Goal: Transaction & Acquisition: Download file/media

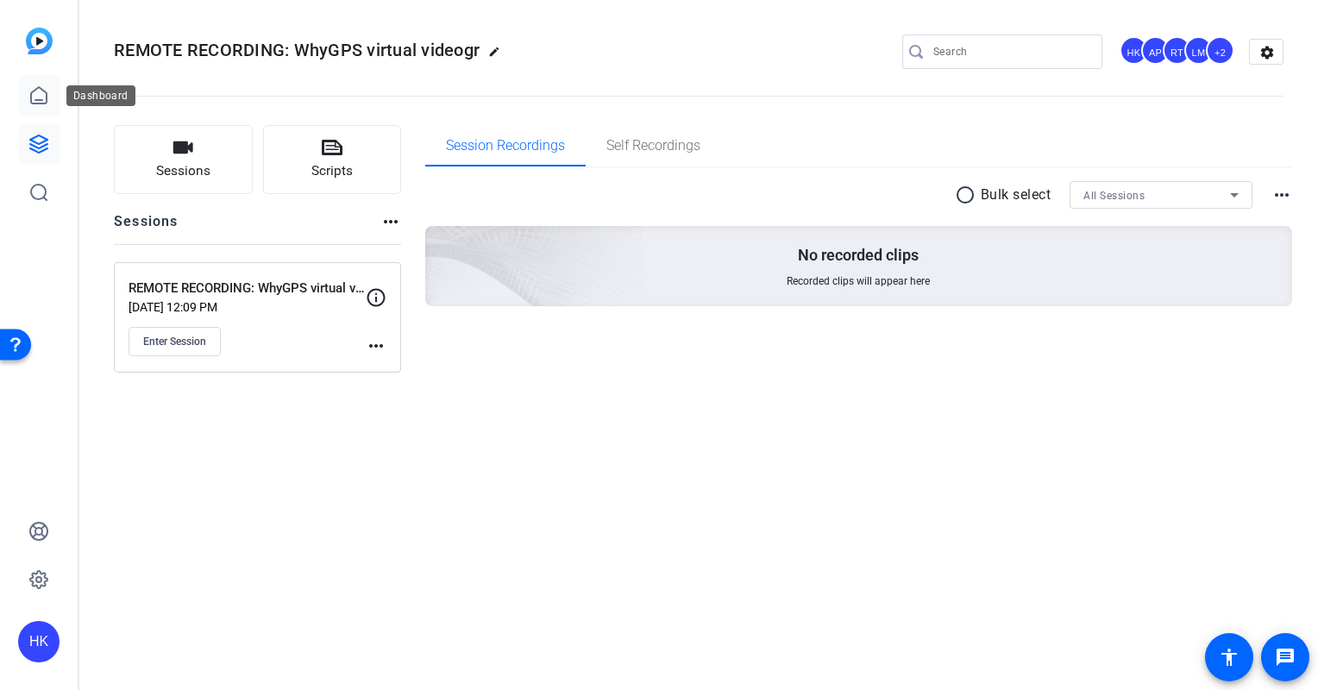
click at [44, 90] on icon at bounding box center [38, 95] width 21 height 21
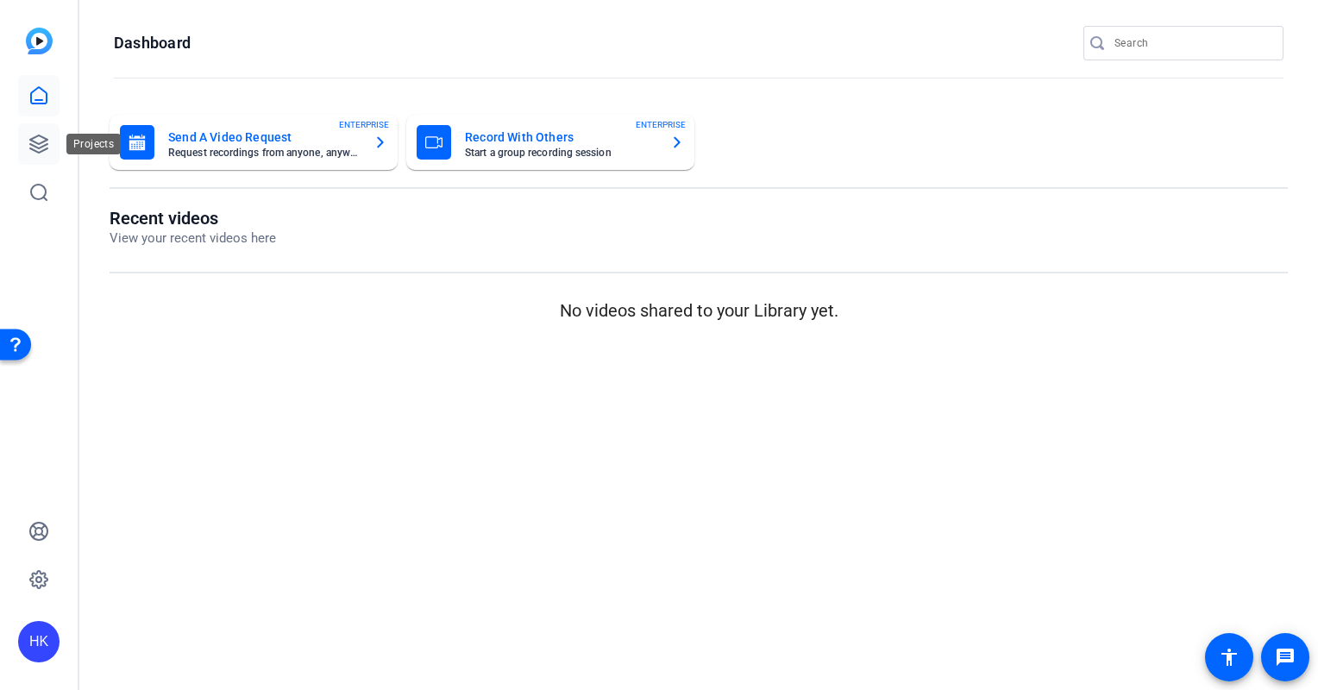
click at [39, 136] on icon at bounding box center [38, 143] width 17 height 17
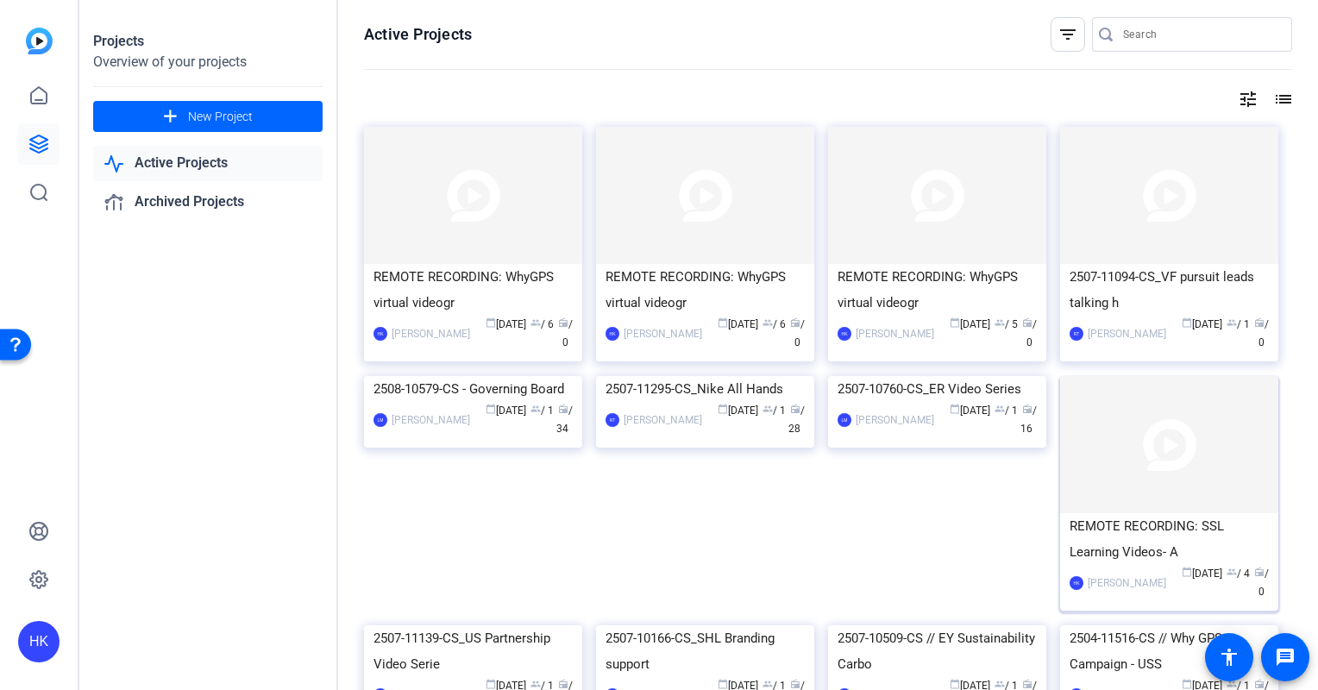
click at [1158, 449] on img at bounding box center [1169, 444] width 218 height 137
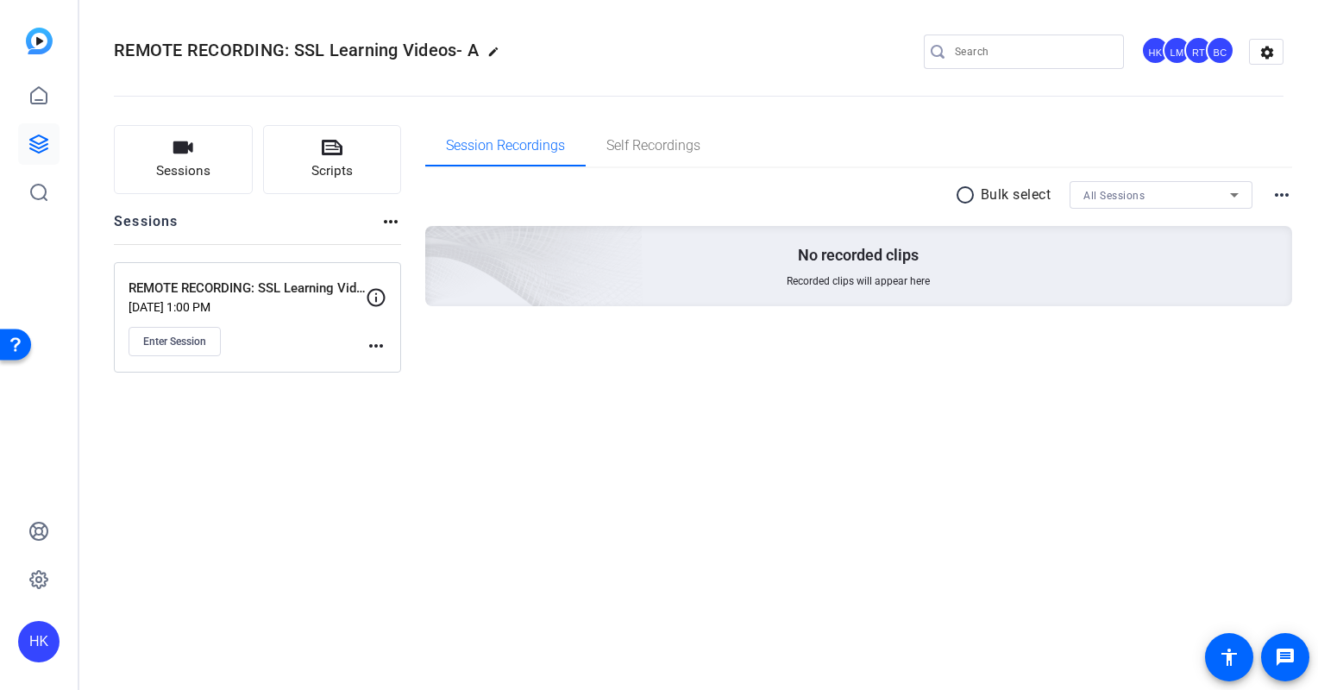
click at [380, 337] on mat-icon "more_horiz" at bounding box center [376, 346] width 21 height 21
click at [412, 362] on span "Edit Session" at bounding box center [419, 370] width 79 height 21
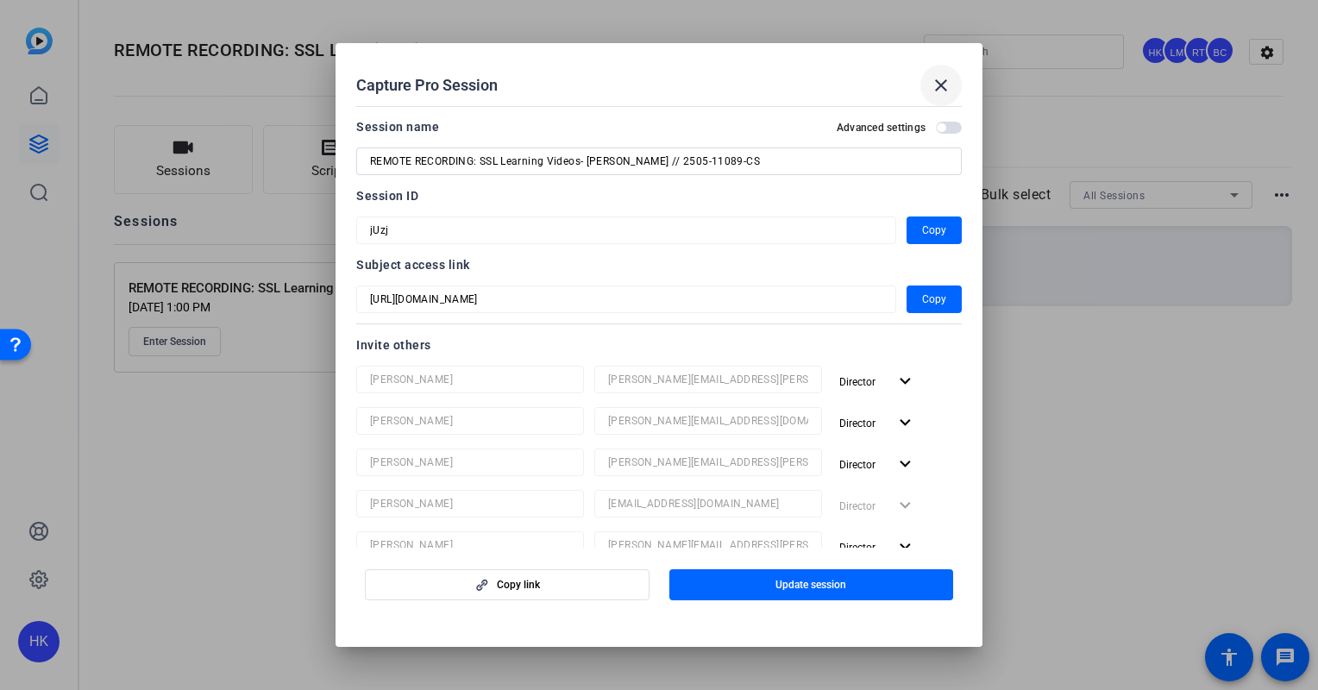
click at [939, 75] on mat-icon "close" at bounding box center [941, 85] width 21 height 21
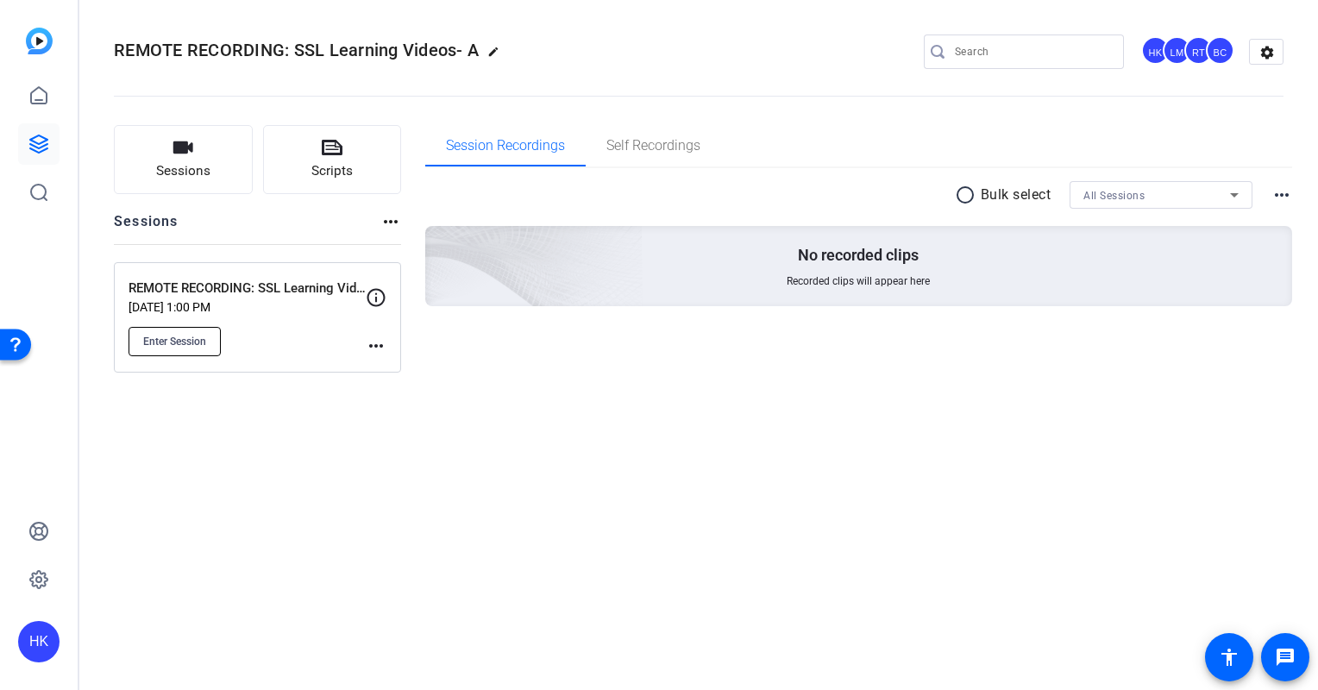
click at [184, 335] on span "Enter Session" at bounding box center [174, 342] width 63 height 14
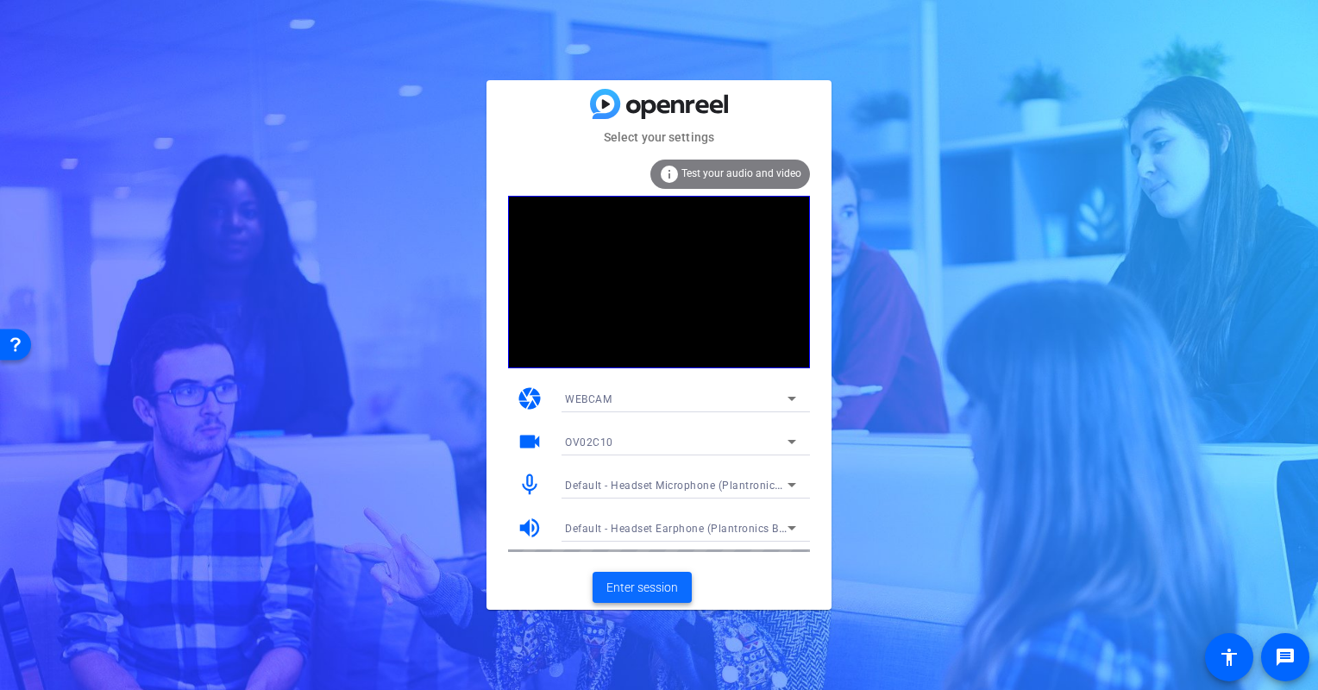
click at [638, 583] on span "Enter session" at bounding box center [642, 588] width 72 height 18
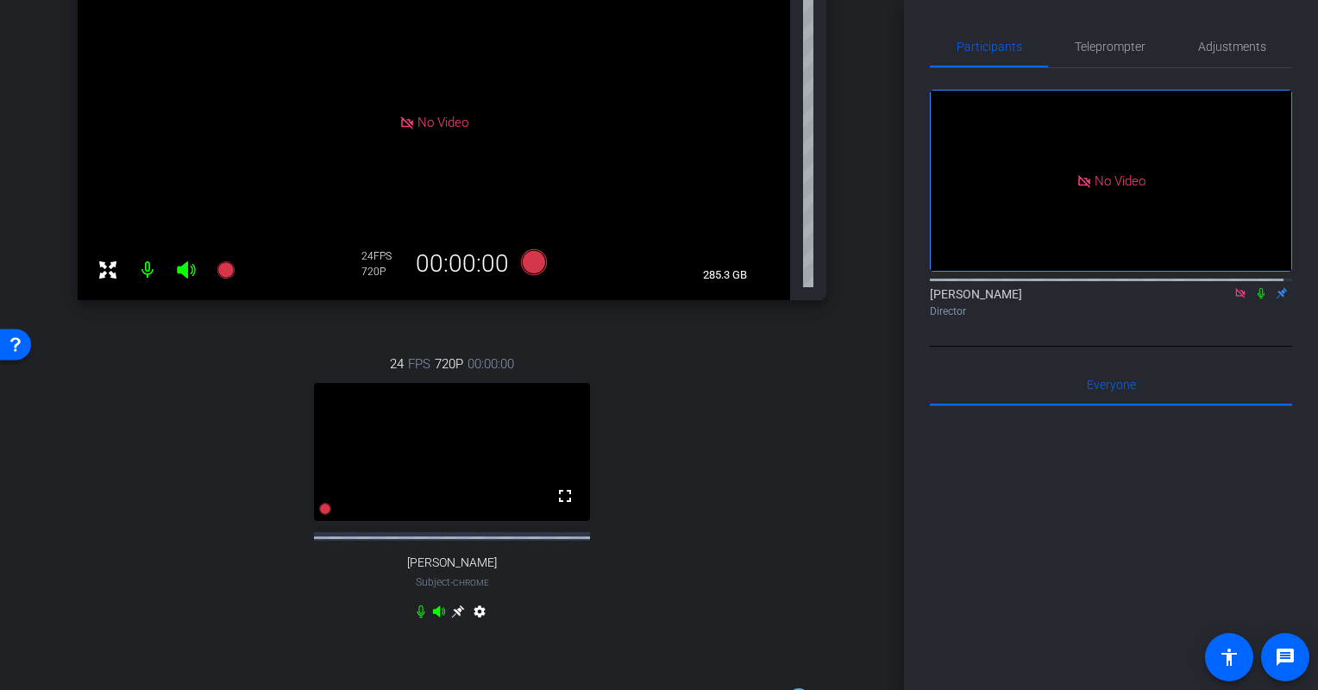
scroll to position [193, 0]
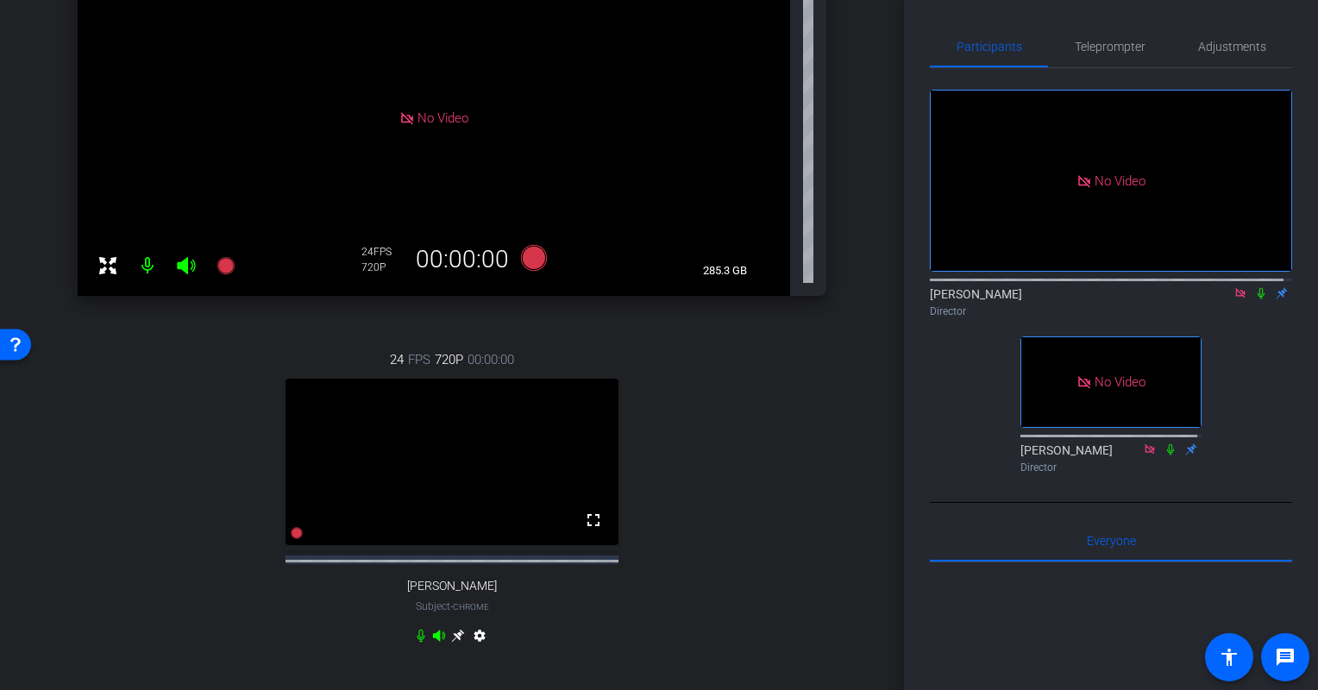
click at [457, 643] on icon at bounding box center [458, 636] width 14 height 14
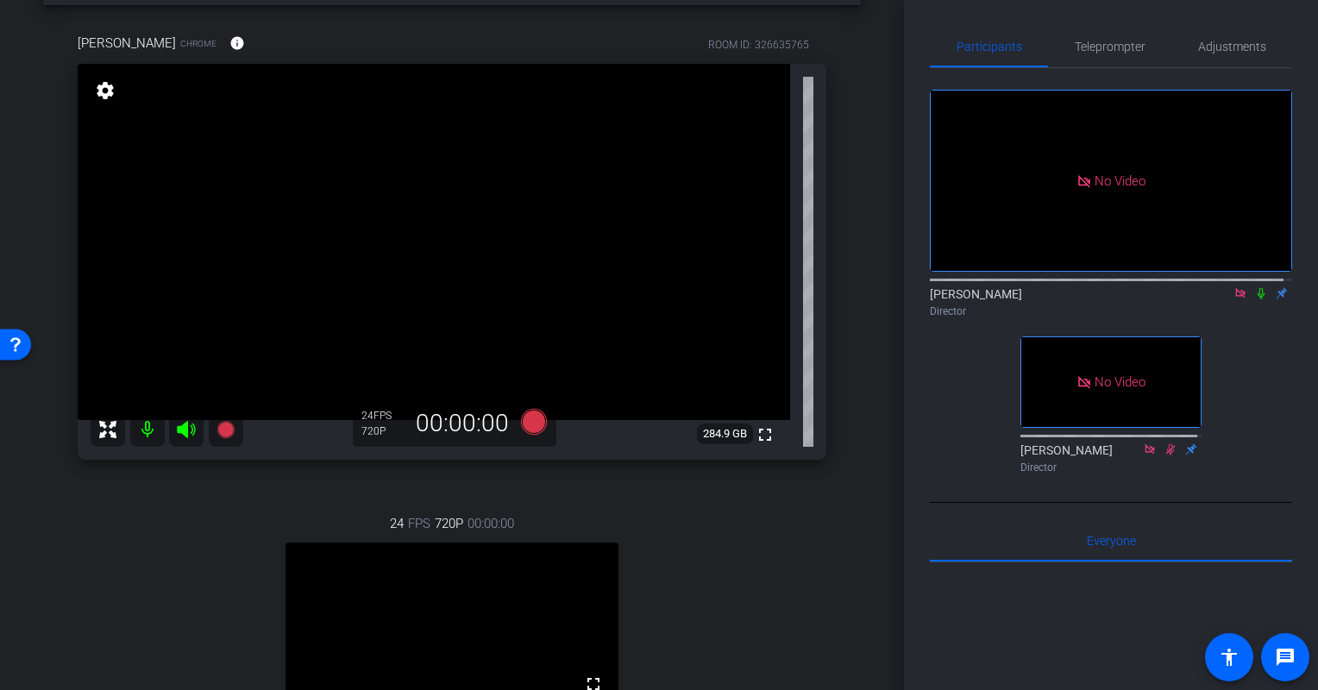
scroll to position [55, 0]
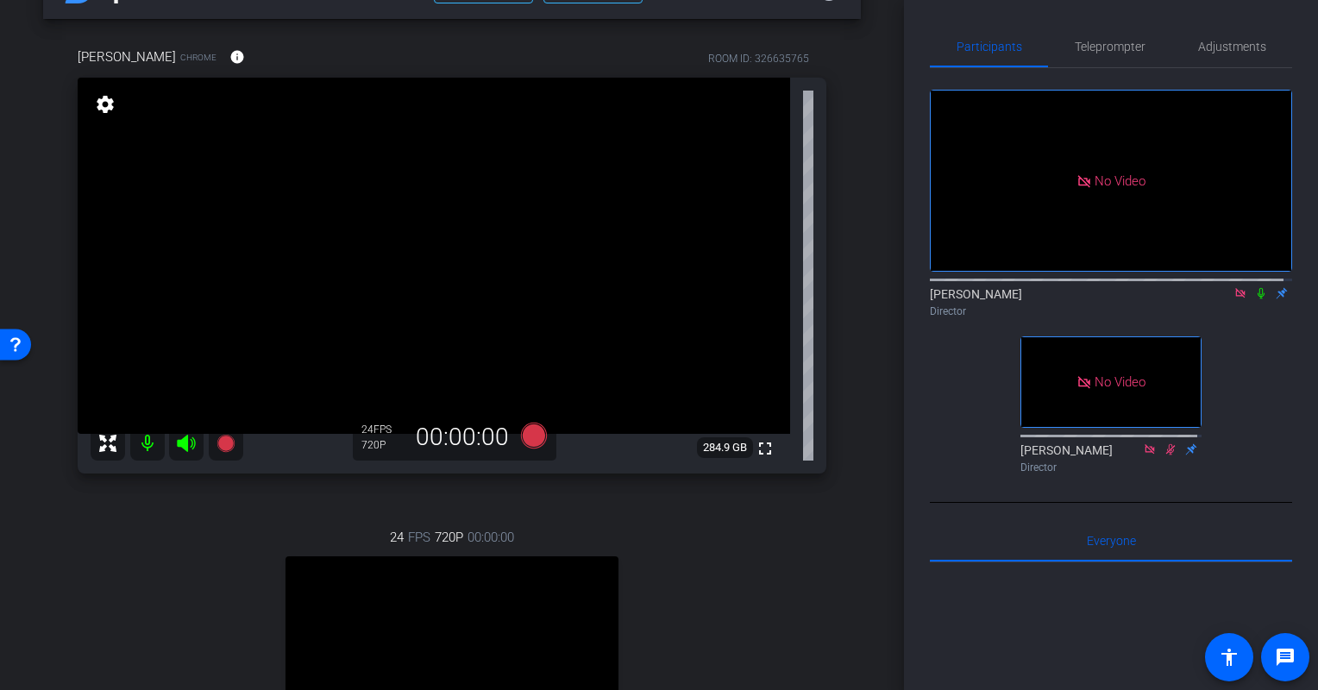
click at [110, 106] on mat-icon "settings" at bounding box center [105, 104] width 24 height 21
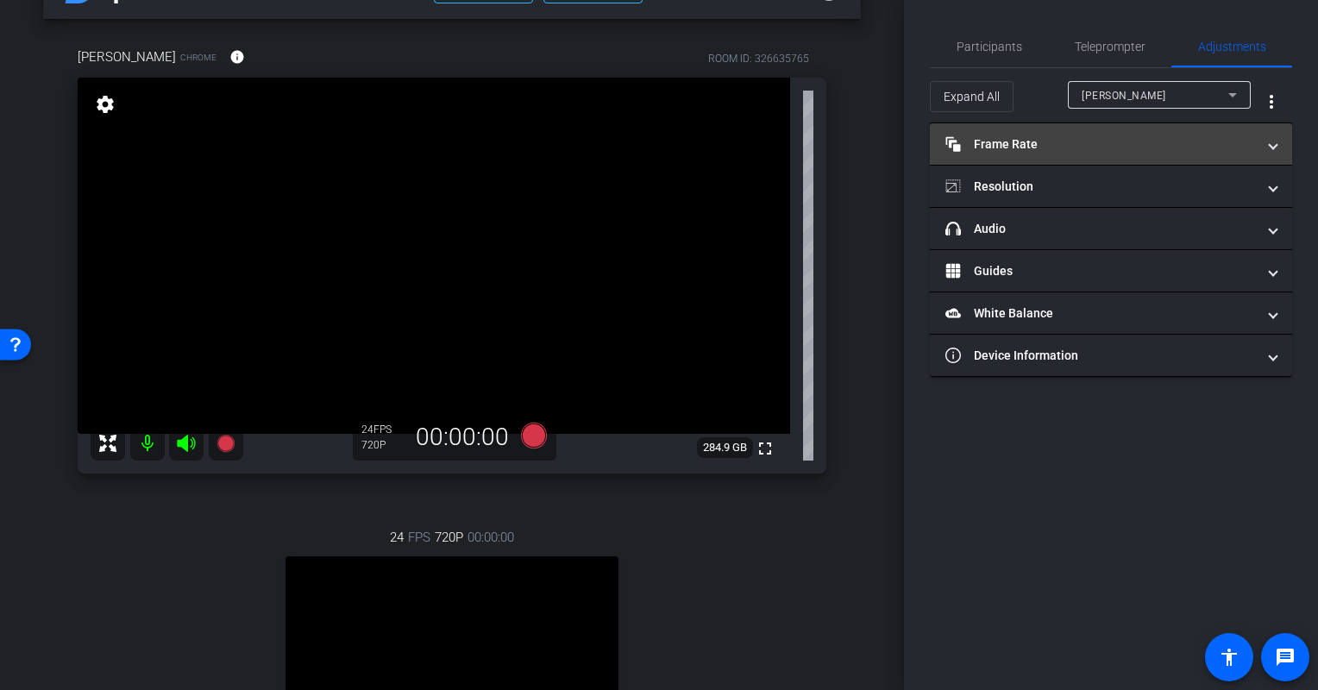
click at [1172, 146] on mat-panel-title "Frame Rate Frame Rate" at bounding box center [1100, 144] width 311 height 18
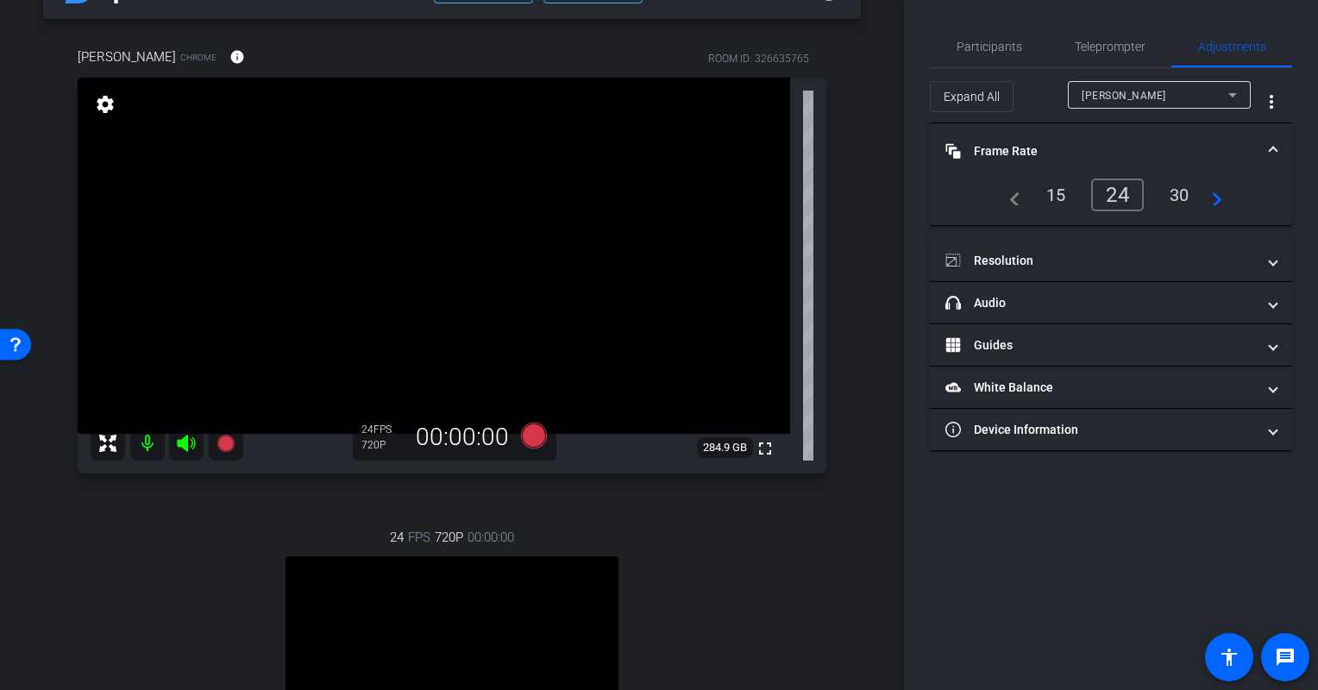
click at [1171, 199] on div "30" at bounding box center [1180, 194] width 46 height 29
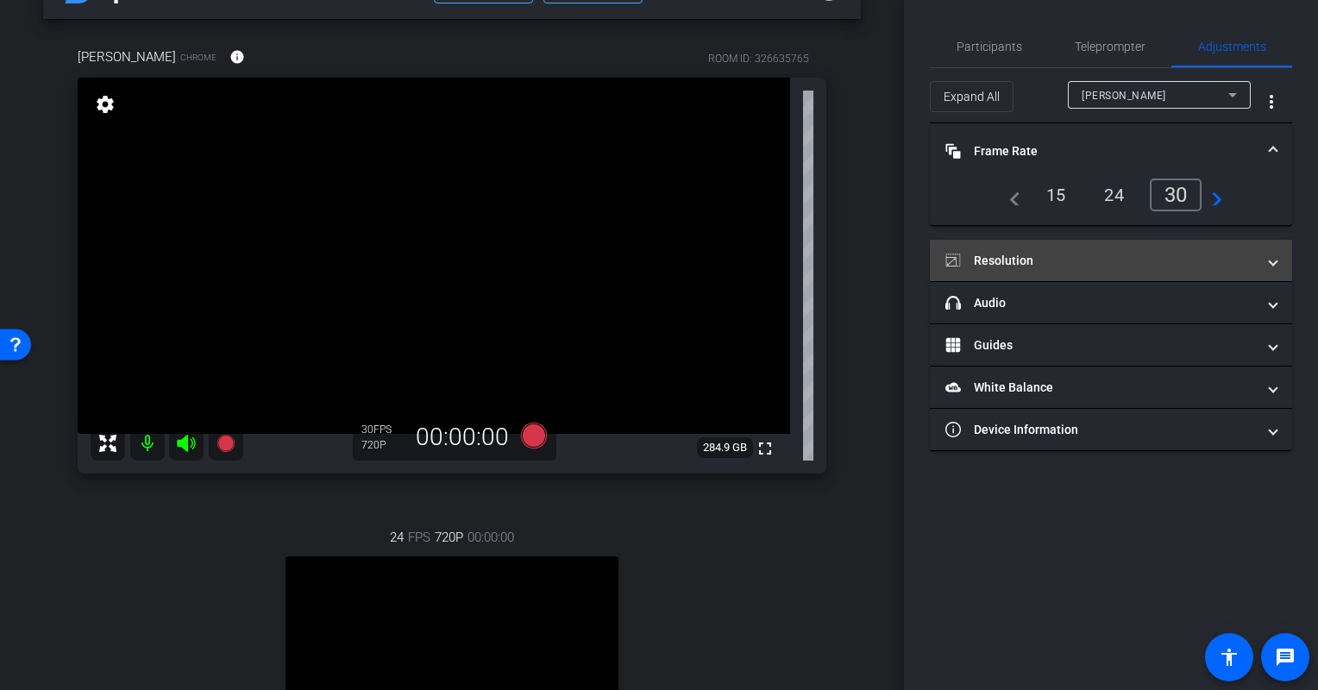
click at [1089, 259] on mat-panel-title "Resolution" at bounding box center [1100, 261] width 311 height 18
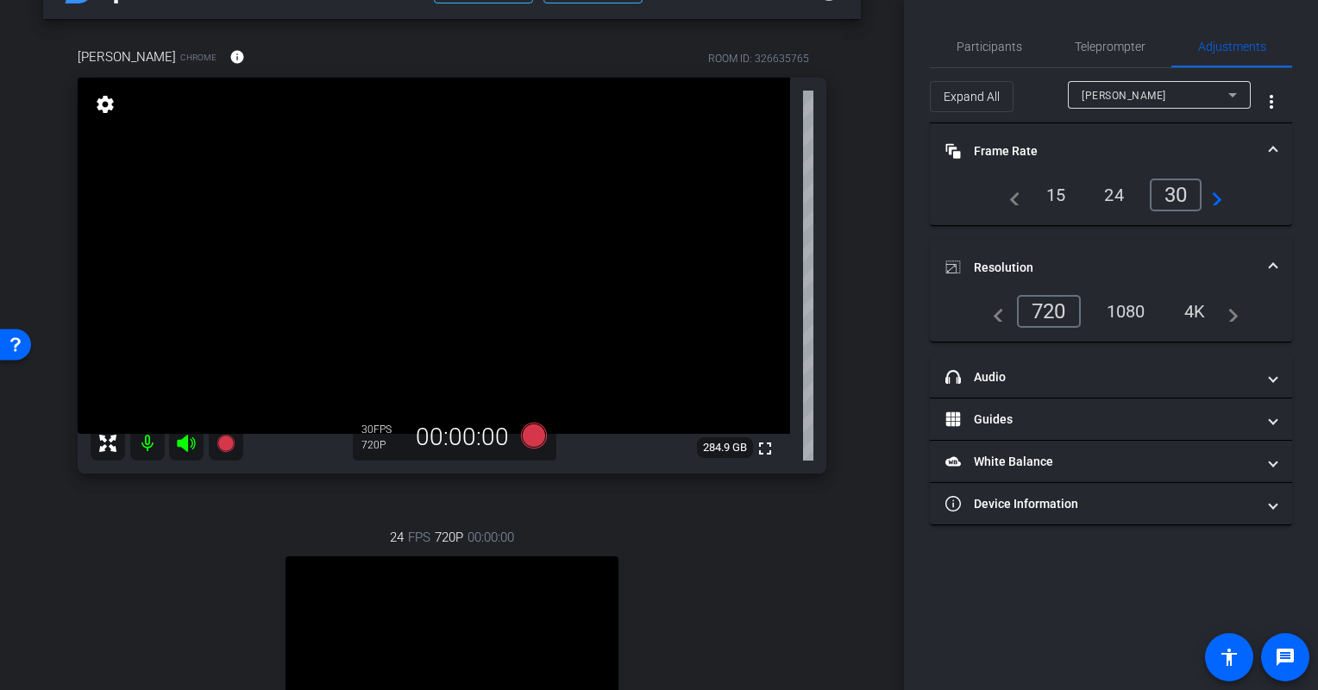
click at [1139, 305] on div "1080" at bounding box center [1126, 311] width 65 height 29
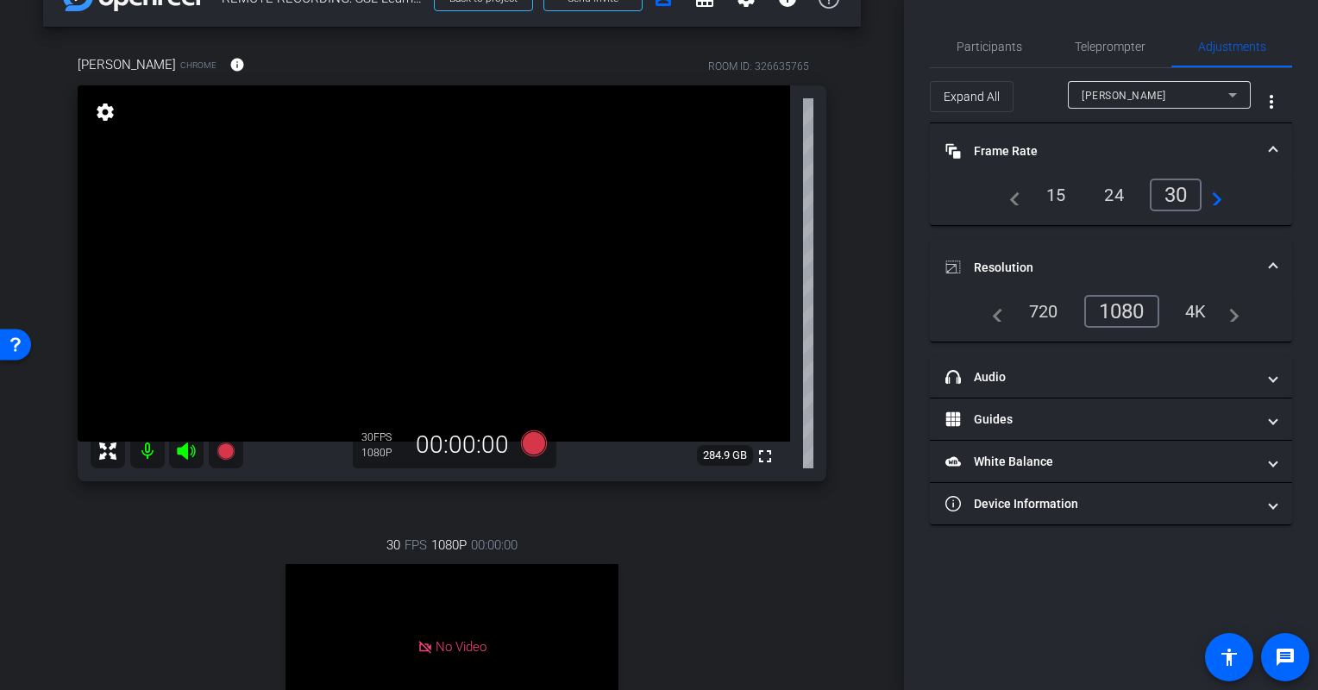
scroll to position [48, 0]
click at [852, 542] on div "arrow_back REMOTE RECORDING: SSL Learning Videos- [PERSON_NAME] // 2505-11089-C…" at bounding box center [452, 297] width 904 height 690
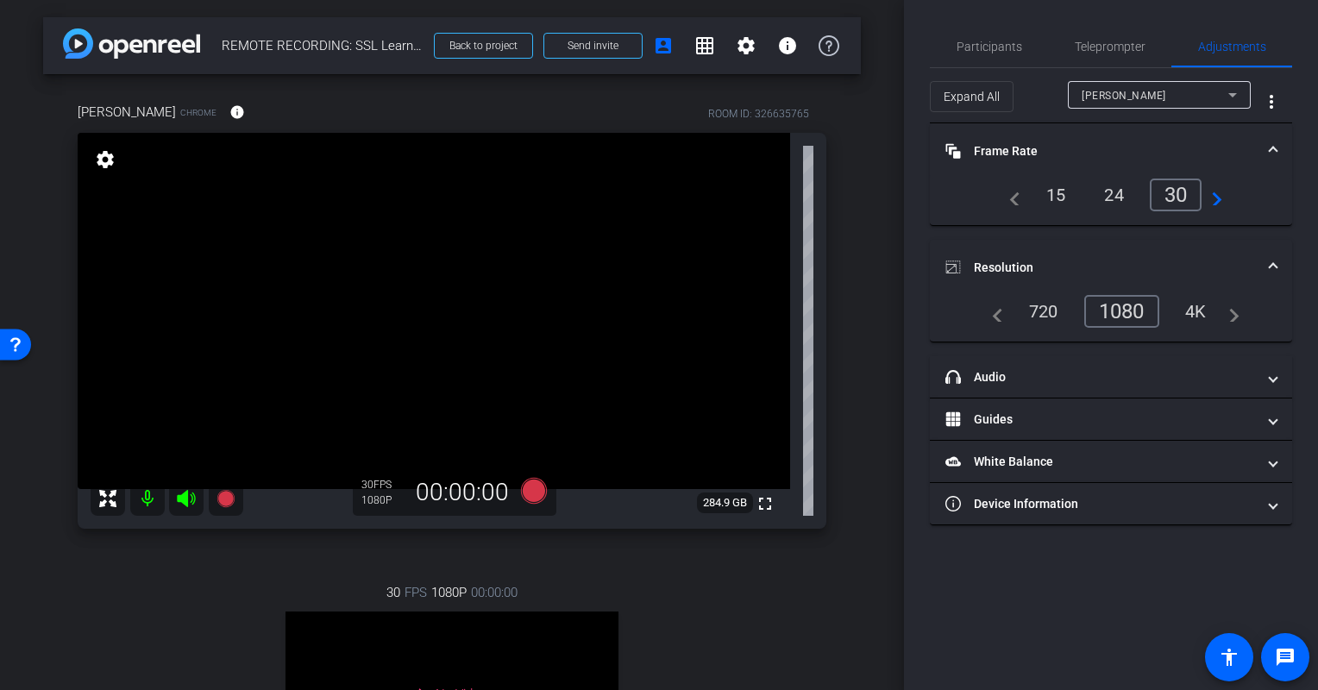
click at [1279, 143] on mat-expansion-panel-header "Frame Rate Frame Rate" at bounding box center [1111, 150] width 362 height 55
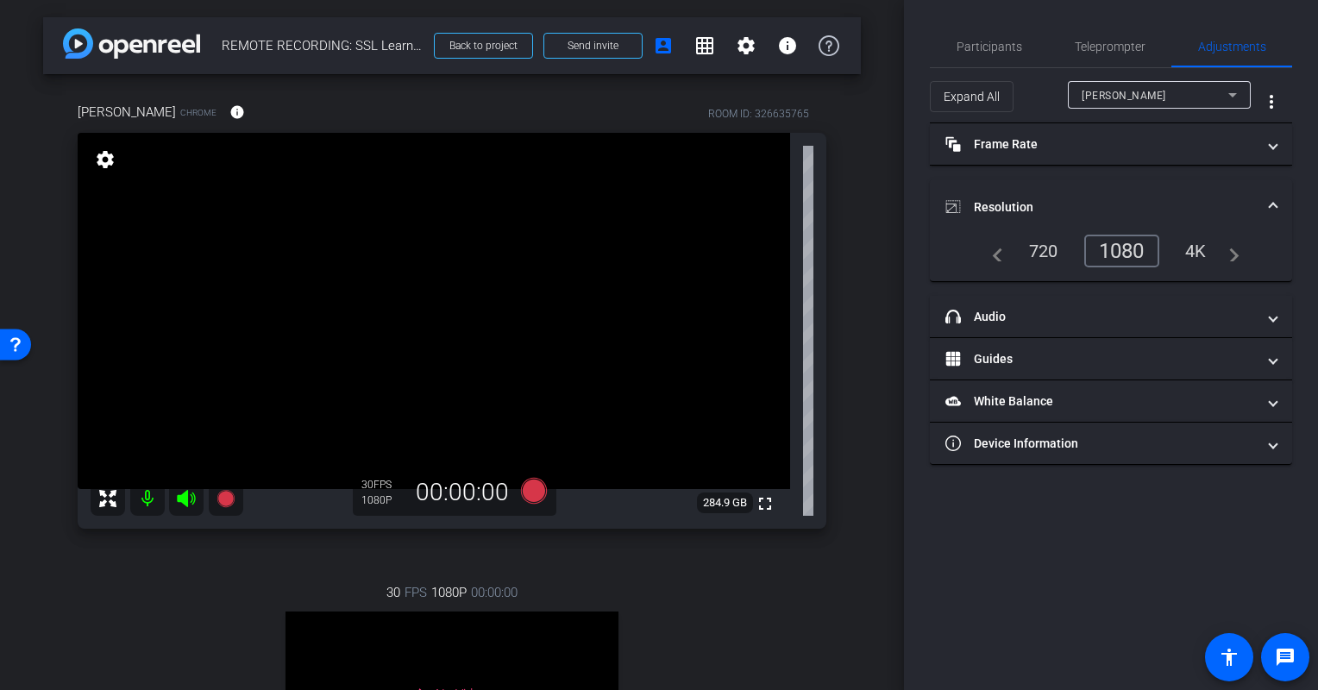
click at [1273, 201] on span at bounding box center [1273, 207] width 7 height 18
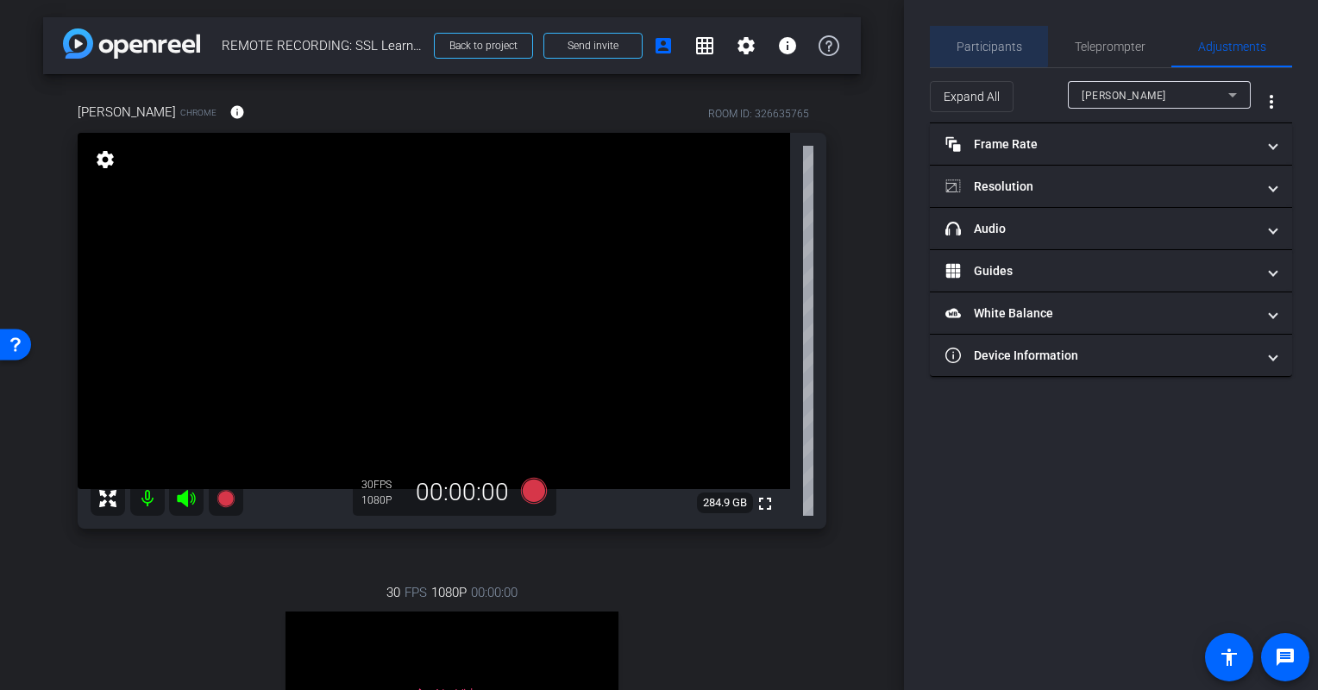
click at [986, 41] on span "Participants" at bounding box center [990, 47] width 66 height 12
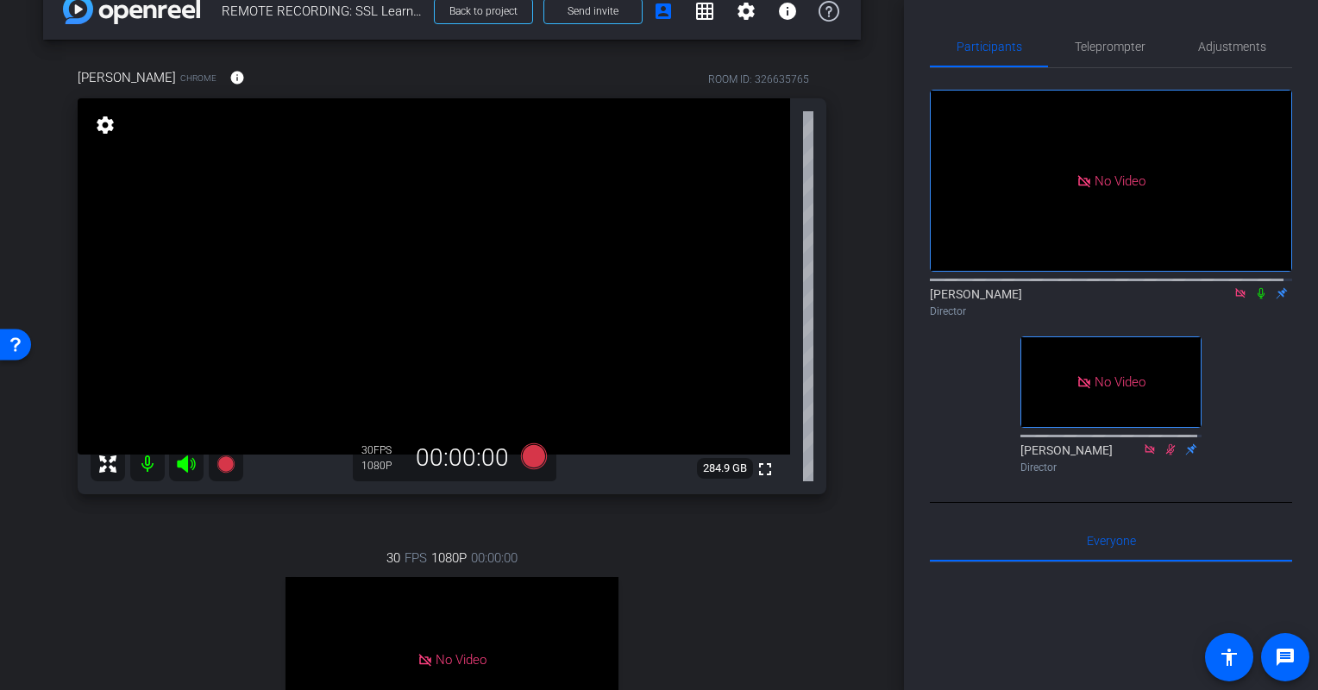
scroll to position [21, 0]
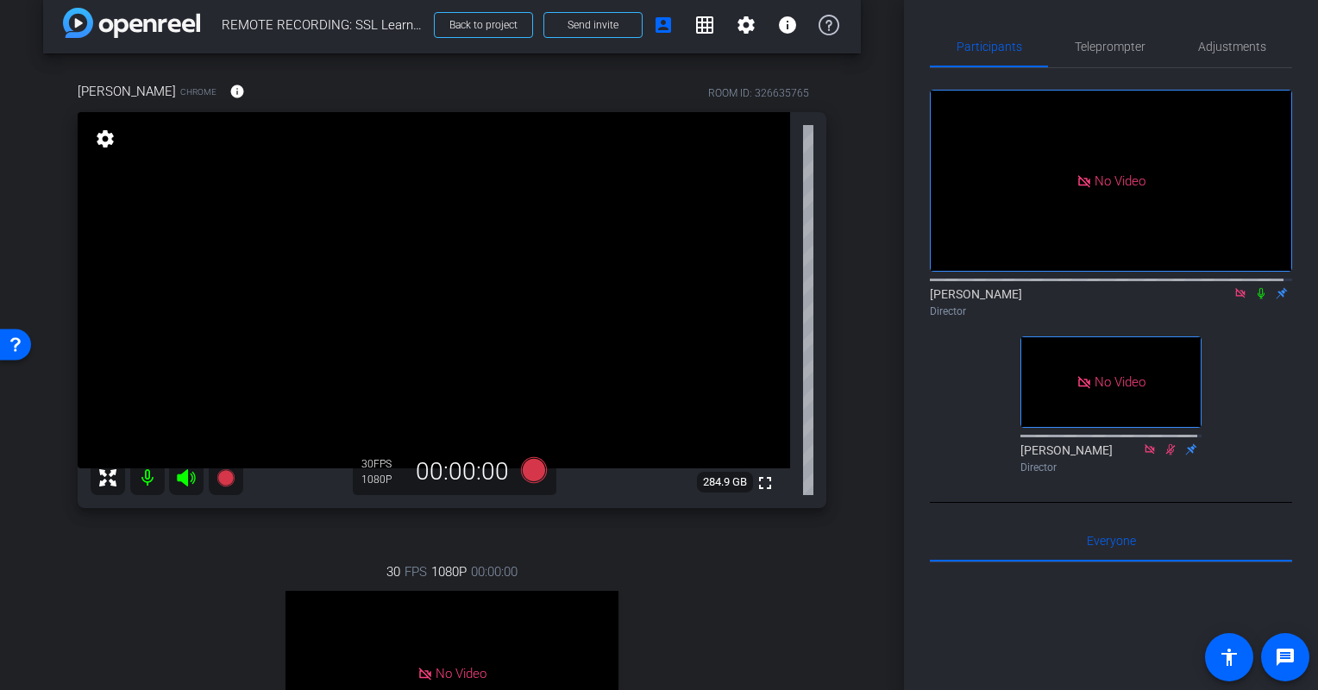
click at [845, 476] on div "[PERSON_NAME] Chrome info ROOM ID: 326635765 fullscreen settings 284.9 GB 30 FP…" at bounding box center [452, 480] width 818 height 854
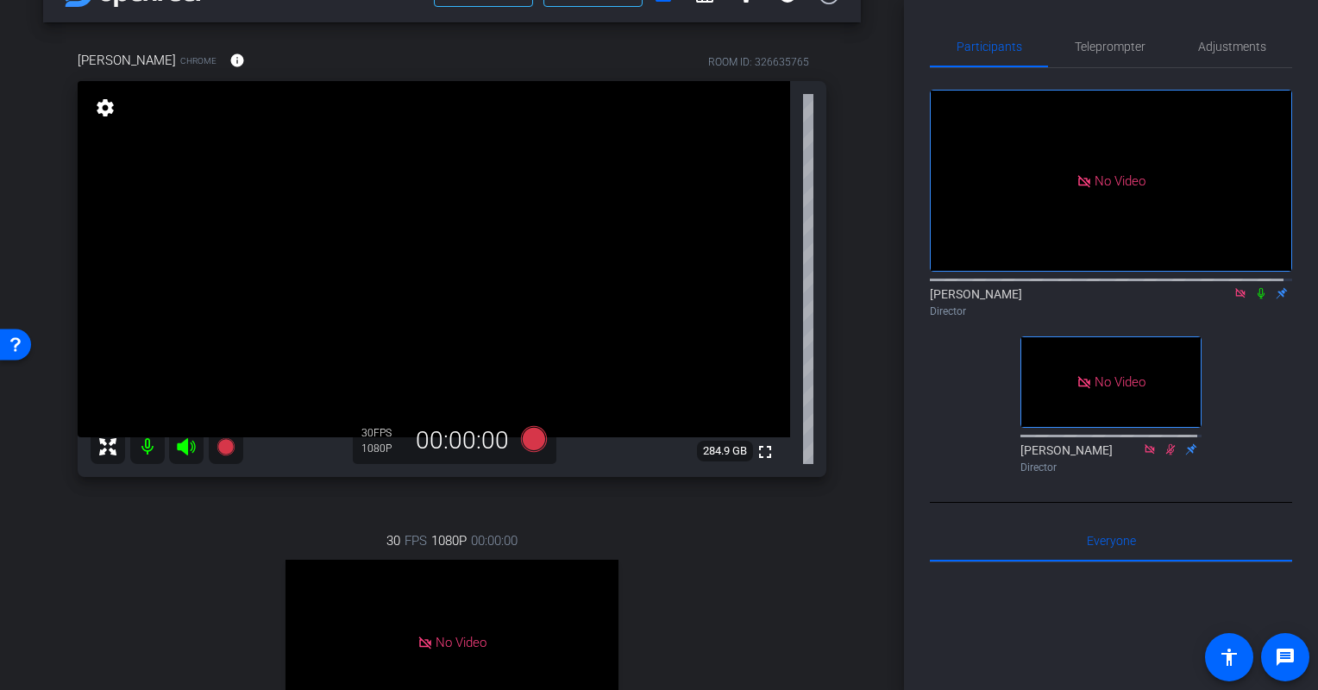
scroll to position [52, 0]
click at [234, 449] on icon at bounding box center [225, 446] width 17 height 17
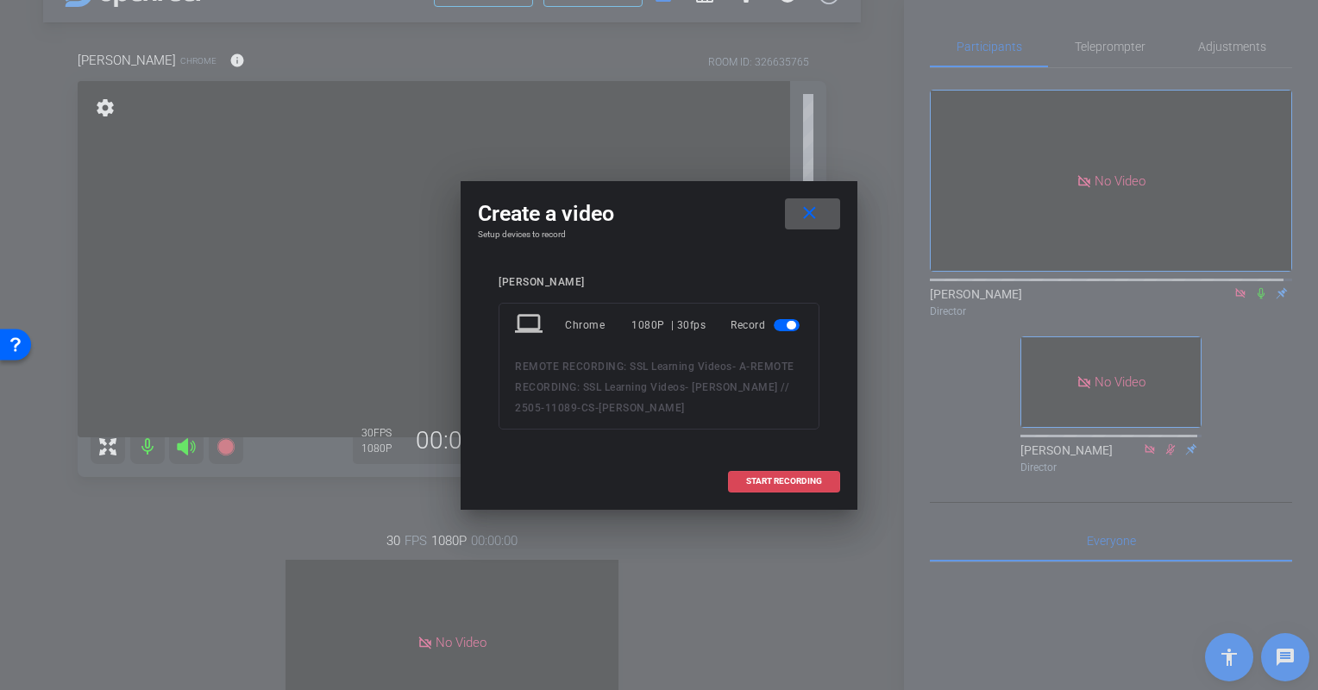
click at [769, 478] on span "START RECORDING" at bounding box center [784, 481] width 76 height 9
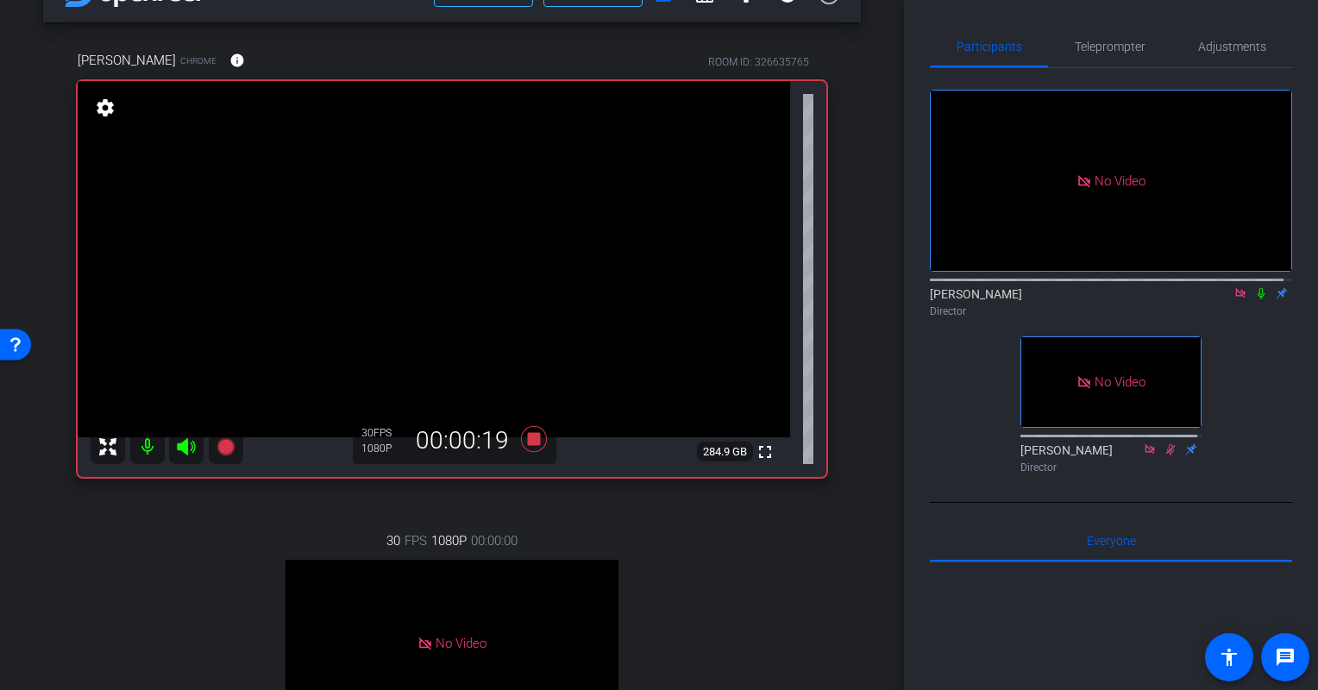
click at [1258, 290] on icon at bounding box center [1261, 293] width 7 height 11
click at [531, 443] on icon at bounding box center [534, 439] width 26 height 26
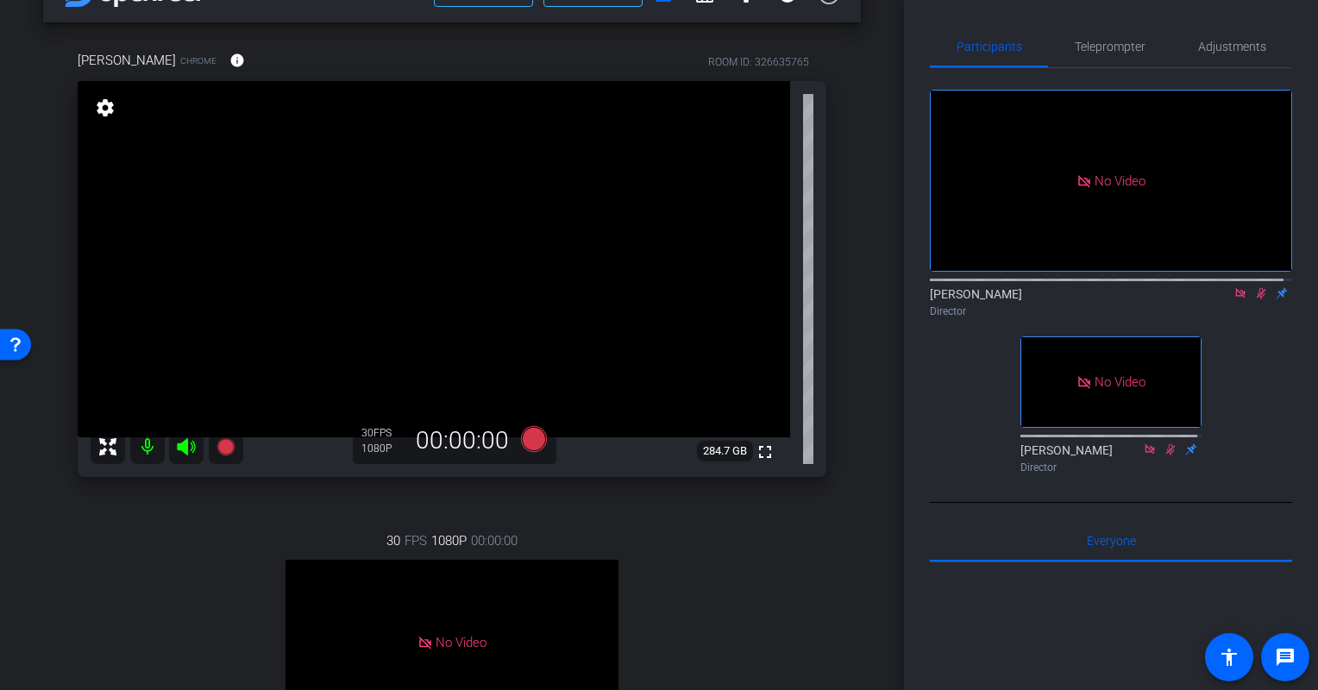
click at [1254, 287] on icon at bounding box center [1261, 293] width 14 height 12
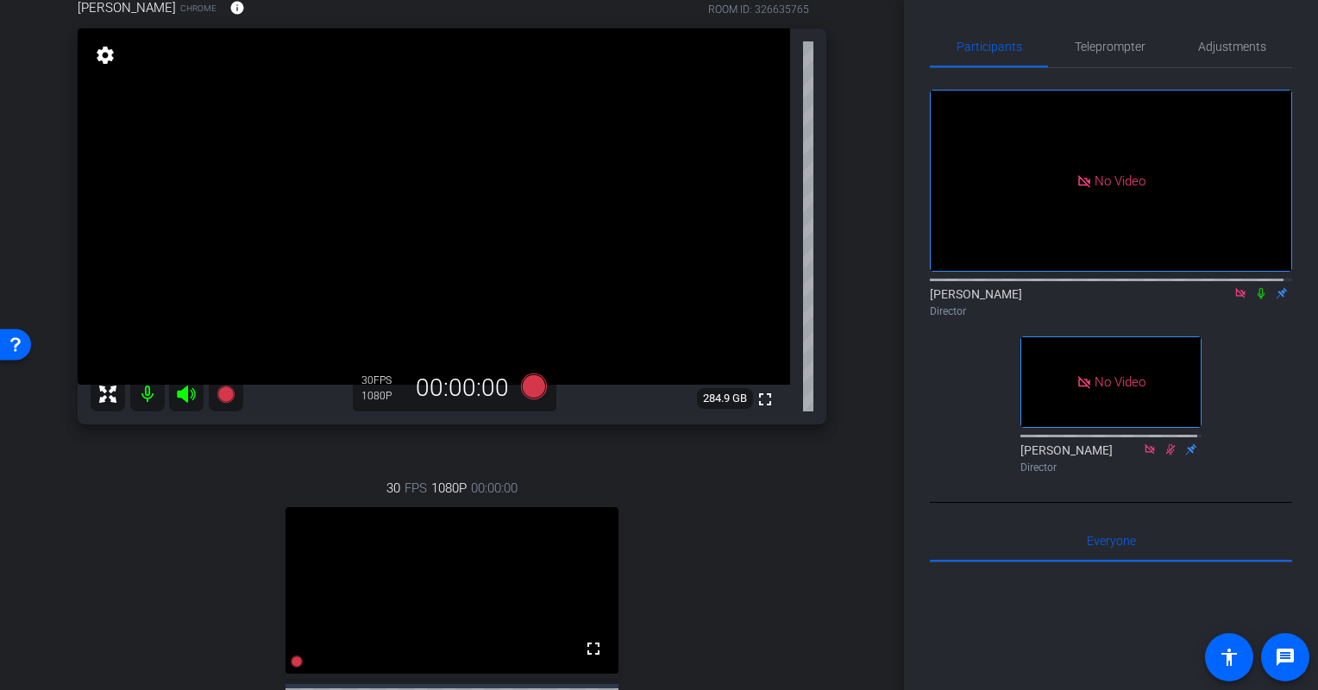
scroll to position [0, 0]
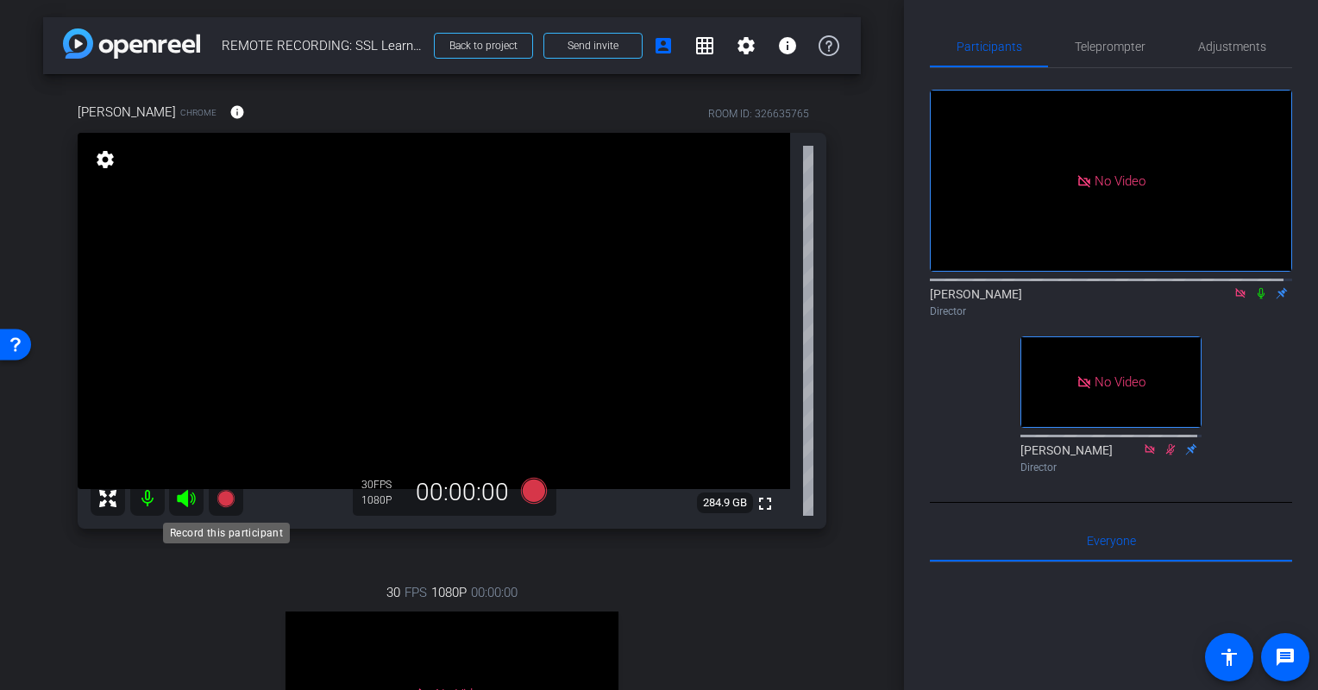
click at [225, 495] on icon at bounding box center [225, 498] width 17 height 17
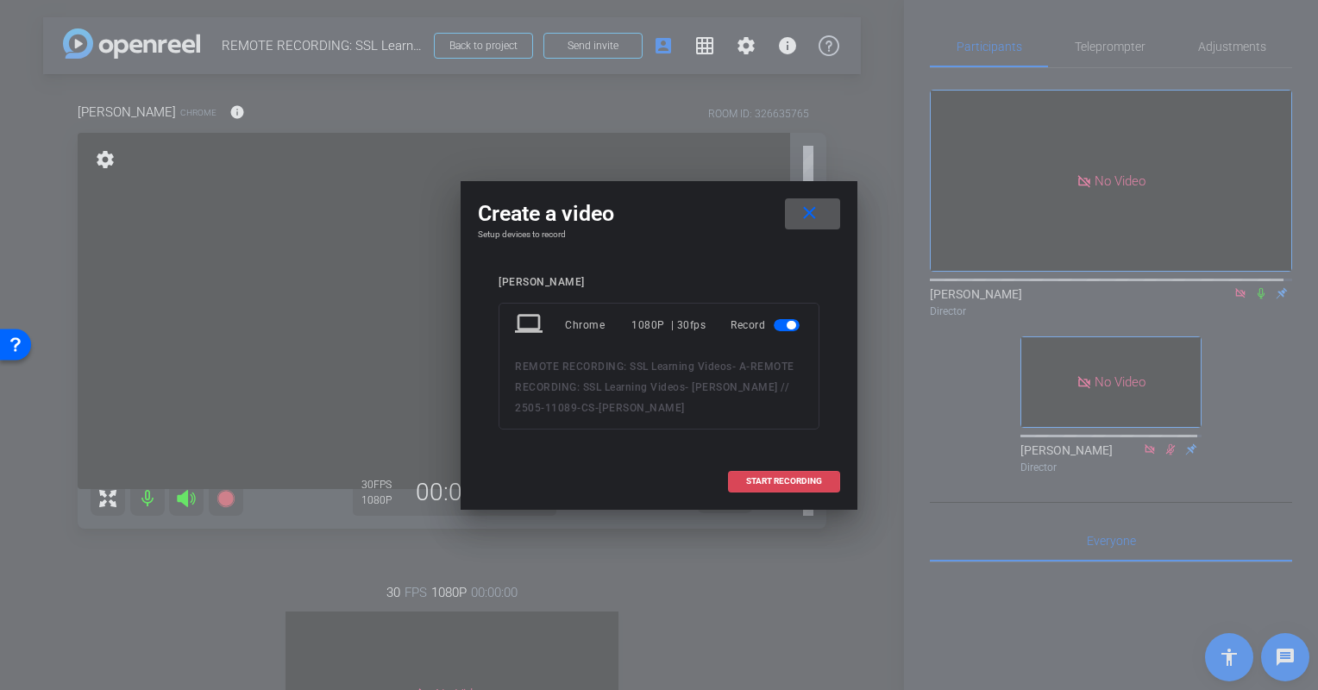
click at [777, 477] on span "START RECORDING" at bounding box center [784, 481] width 76 height 9
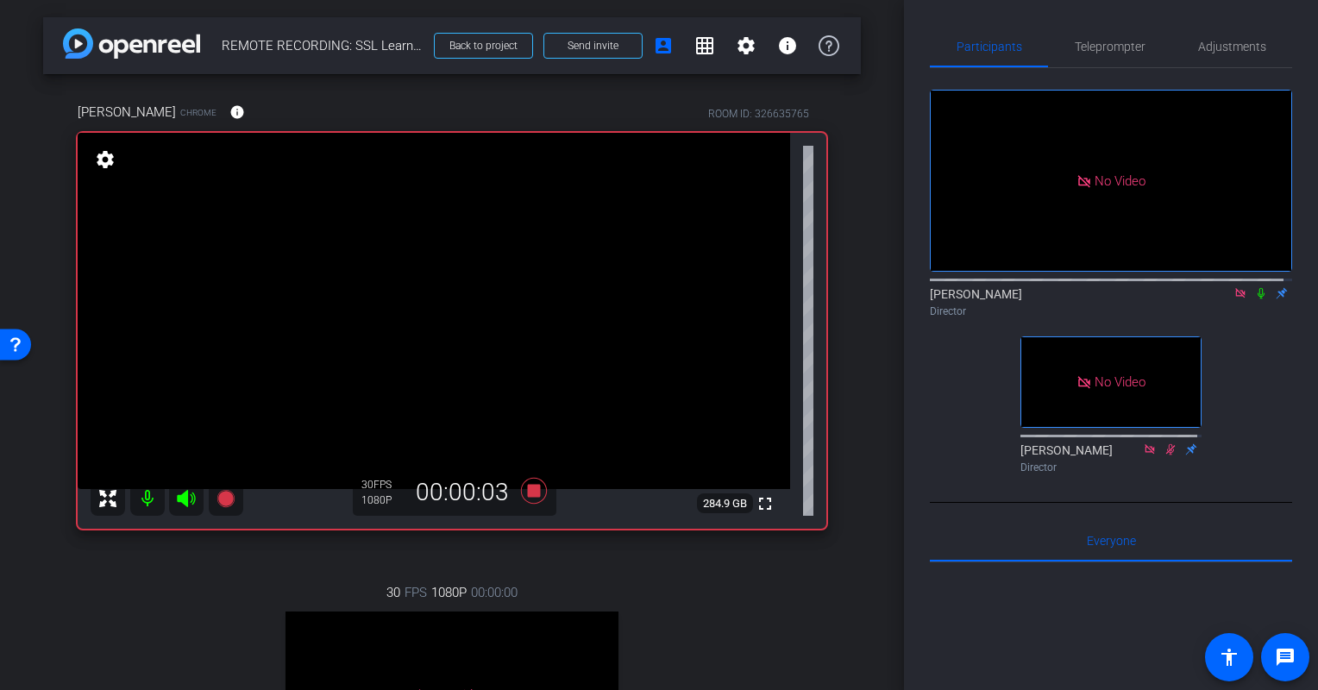
click at [1258, 293] on icon at bounding box center [1261, 293] width 7 height 11
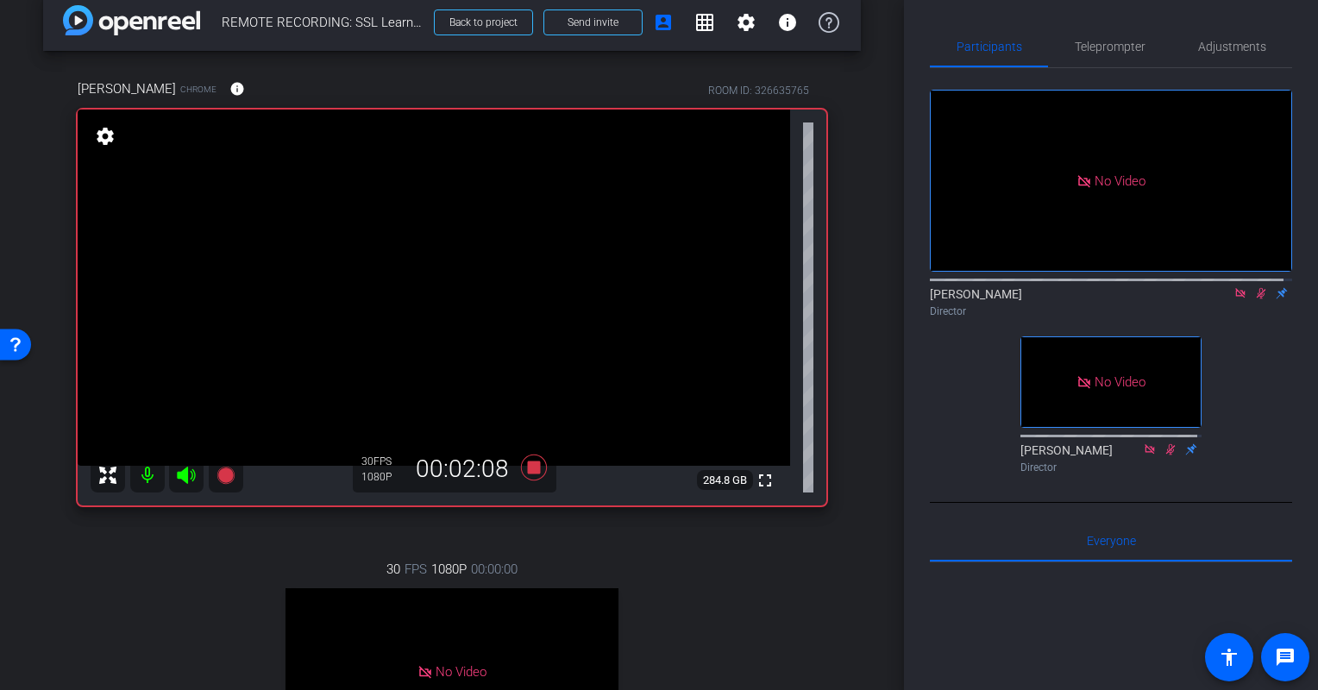
scroll to position [22, 0]
click at [537, 465] on icon at bounding box center [533, 468] width 41 height 31
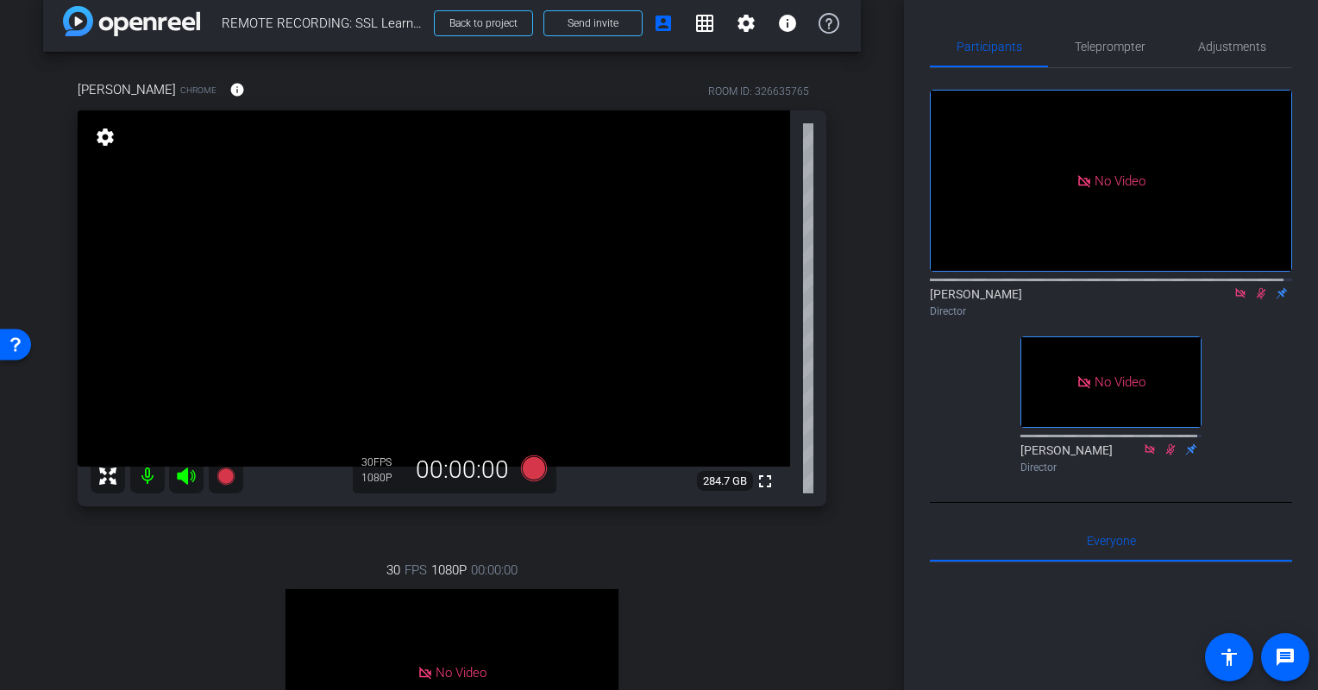
click at [1254, 287] on icon at bounding box center [1261, 293] width 14 height 12
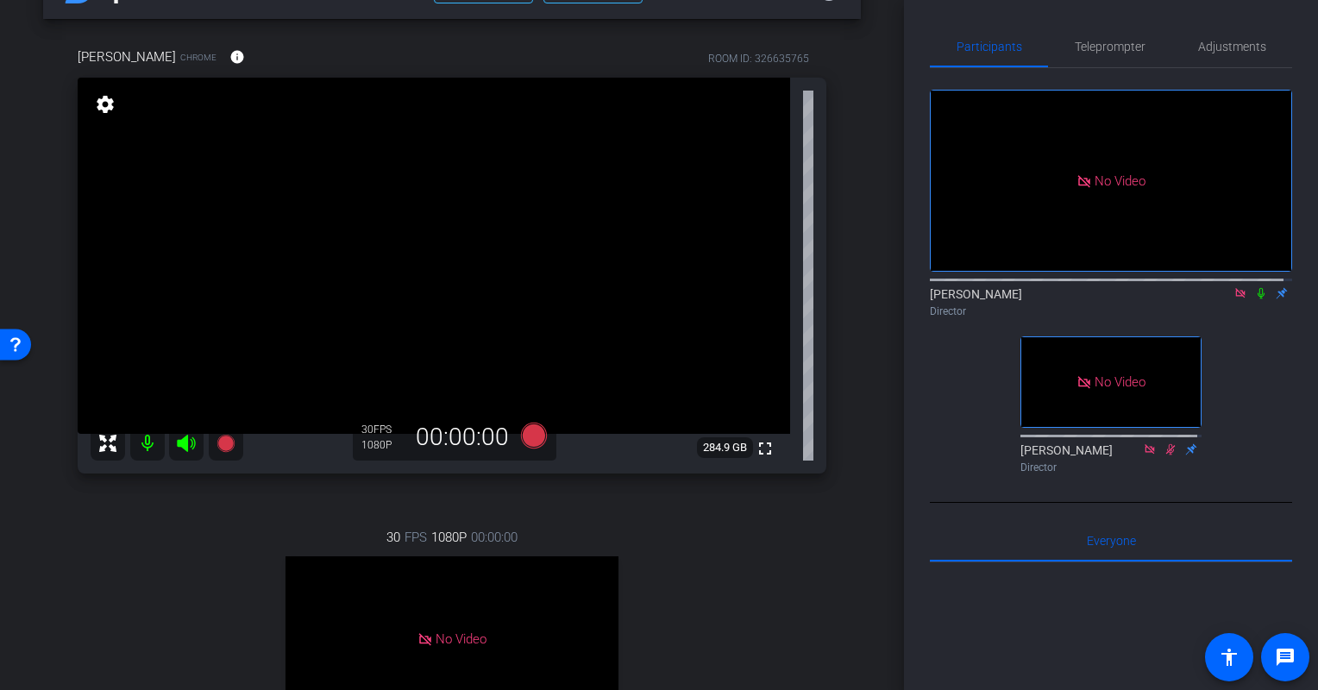
scroll to position [0, 0]
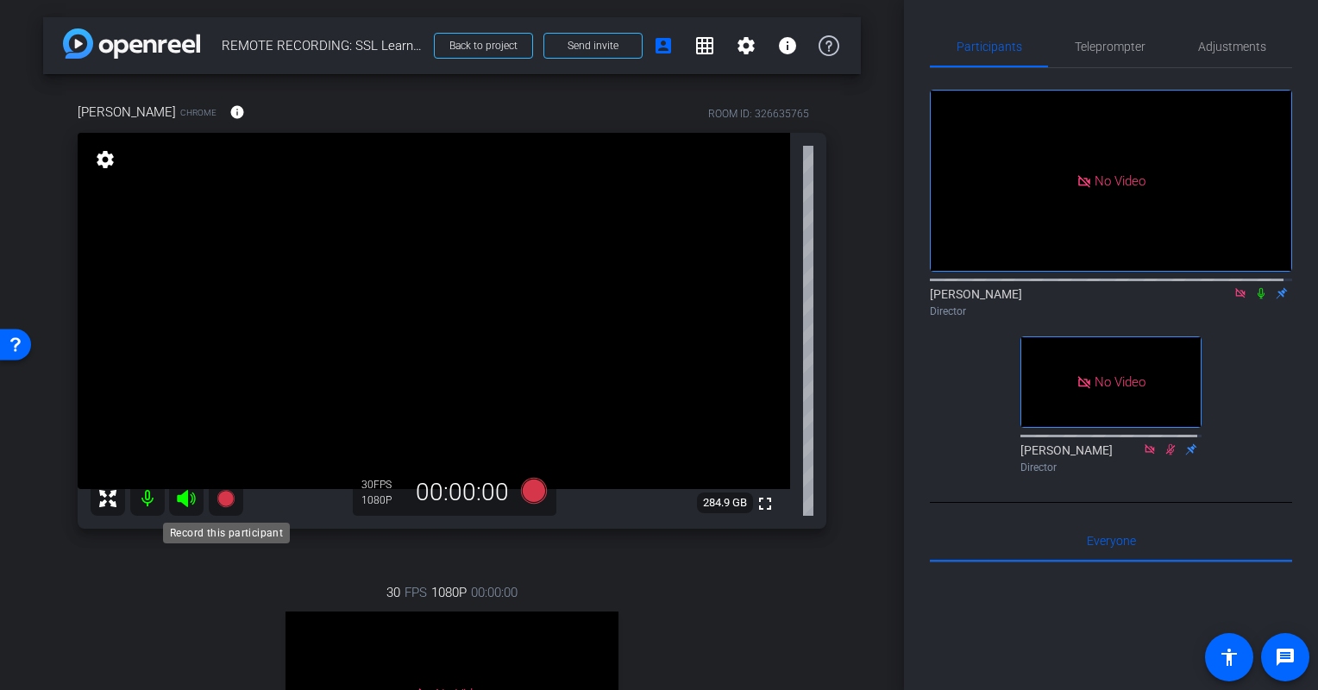
click at [225, 504] on icon at bounding box center [225, 498] width 17 height 17
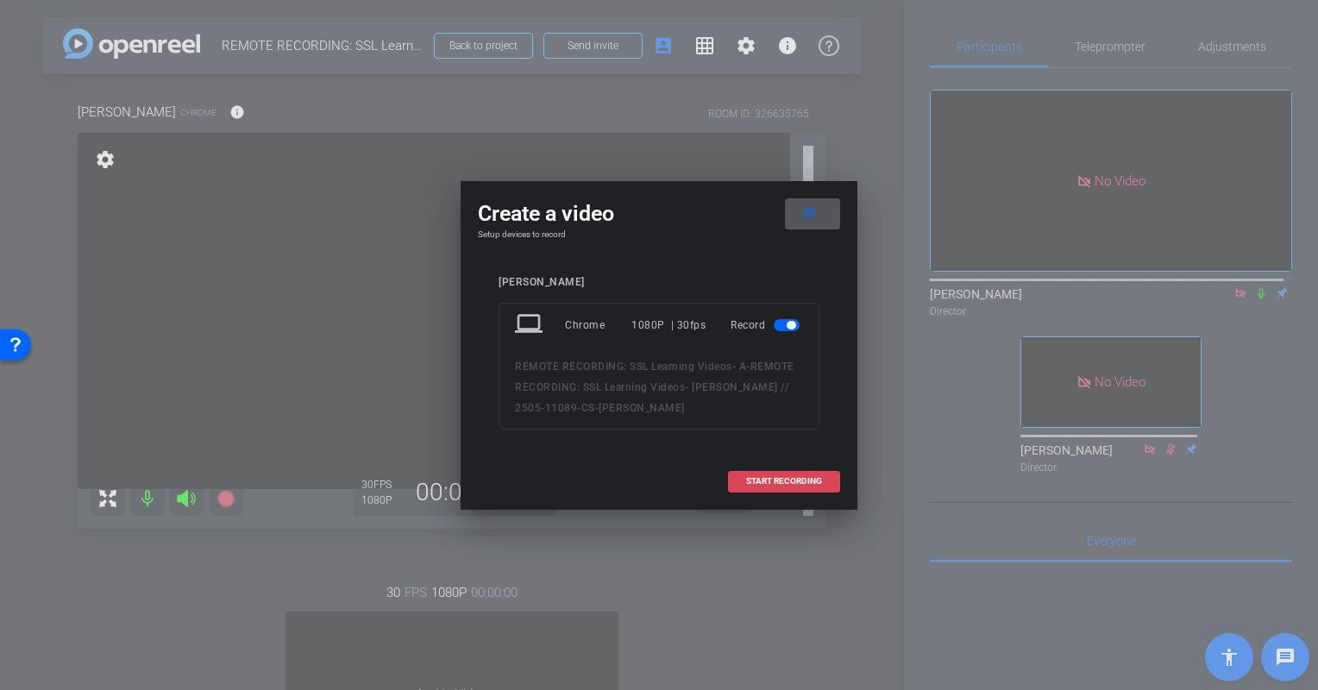
click at [805, 480] on span "START RECORDING" at bounding box center [784, 481] width 76 height 9
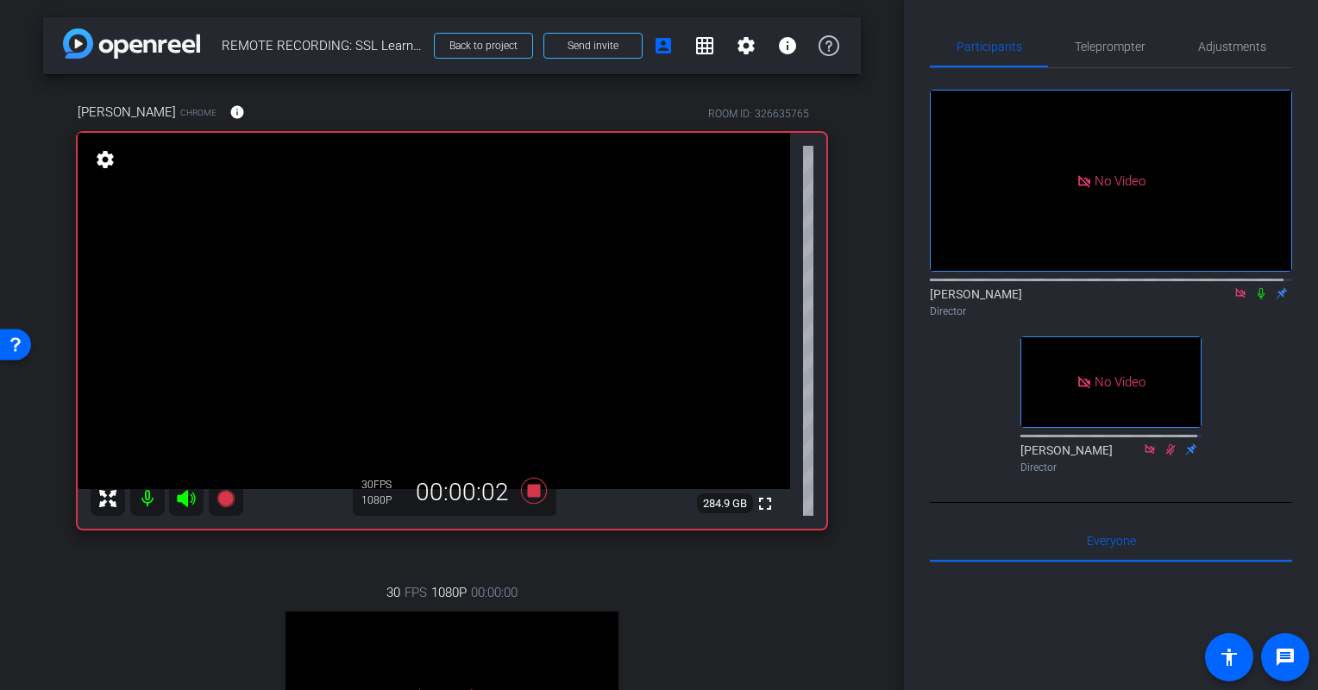
click at [1254, 287] on icon at bounding box center [1261, 293] width 14 height 12
click at [534, 493] on icon at bounding box center [534, 491] width 26 height 26
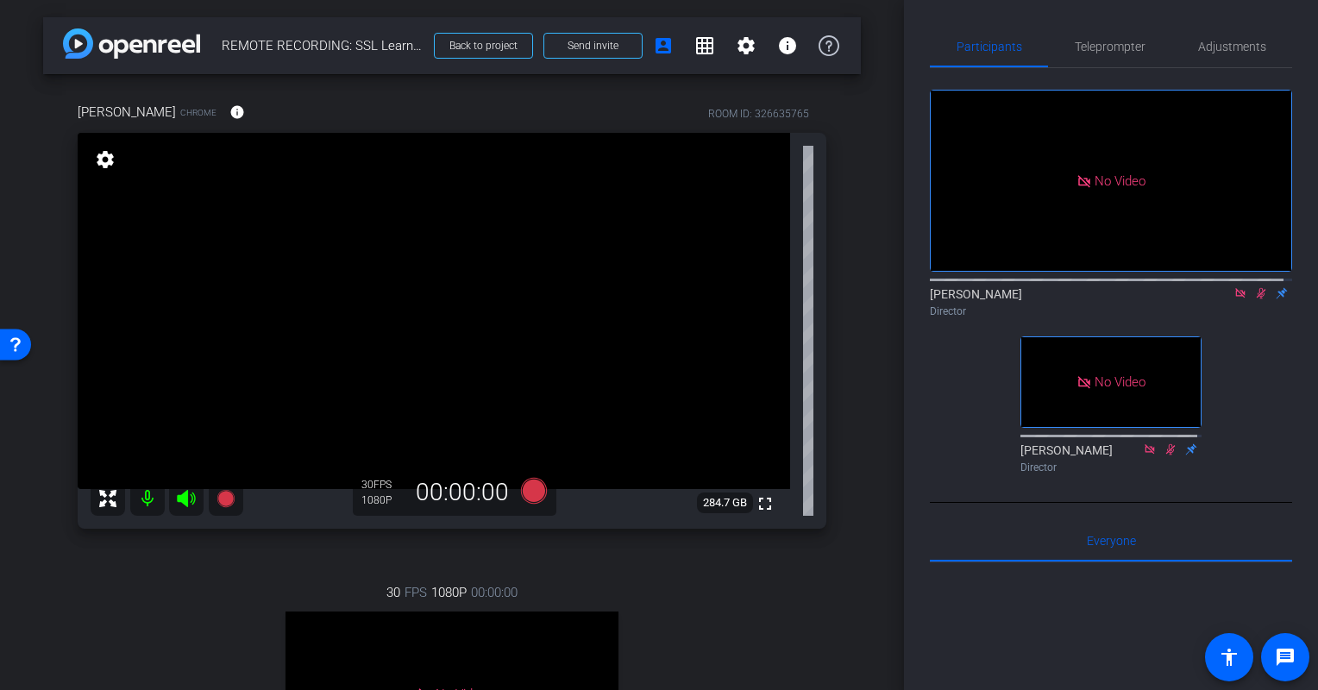
click at [1257, 291] on icon at bounding box center [1261, 293] width 9 height 11
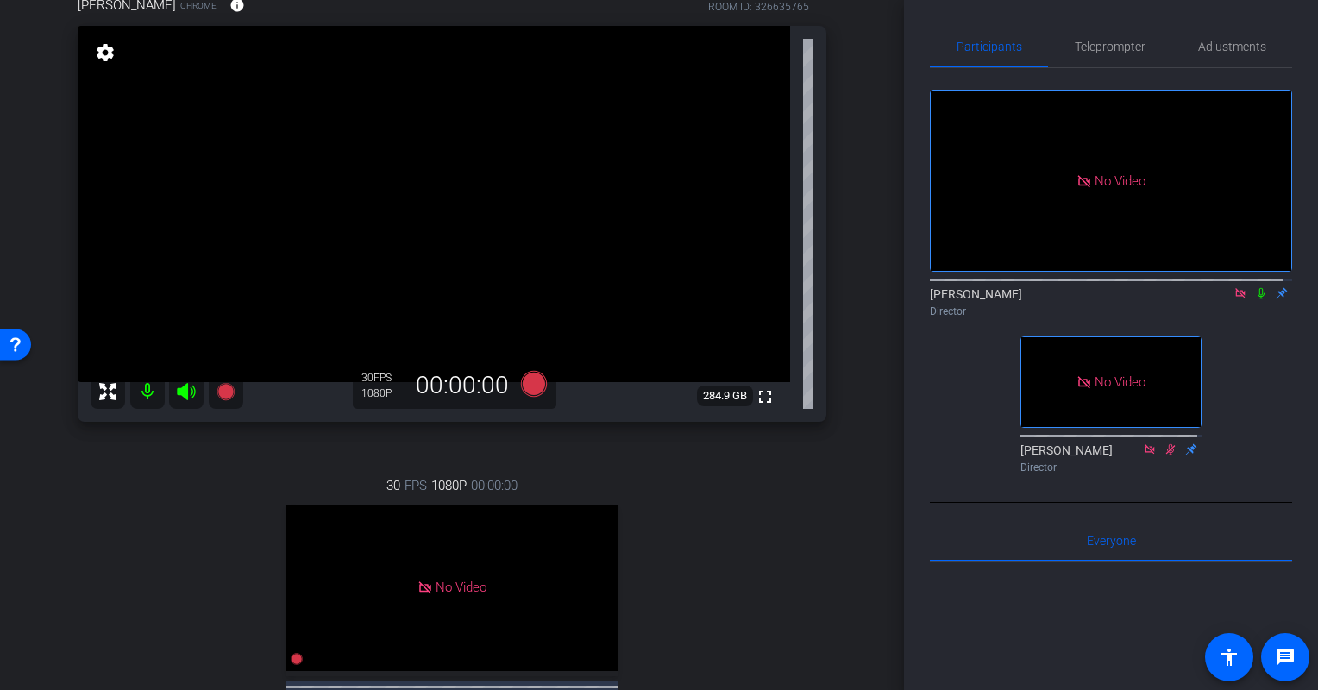
scroll to position [103, 0]
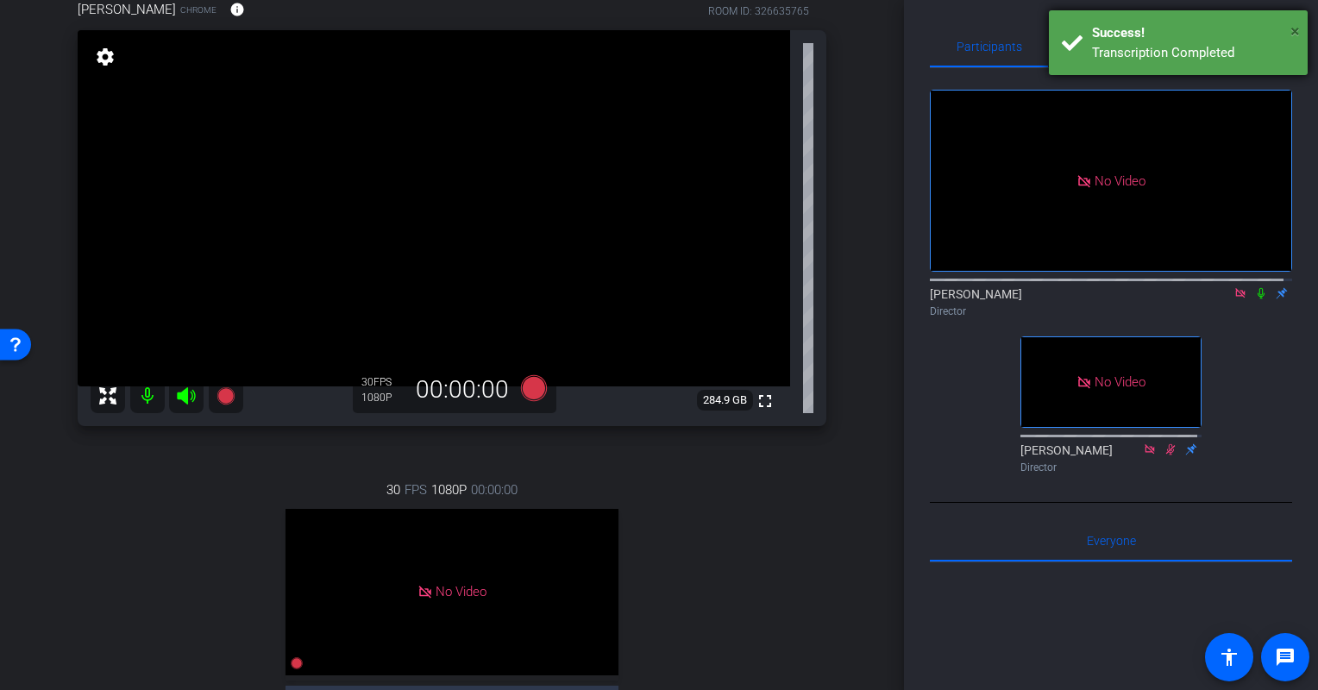
click at [1298, 28] on span "×" at bounding box center [1295, 31] width 9 height 21
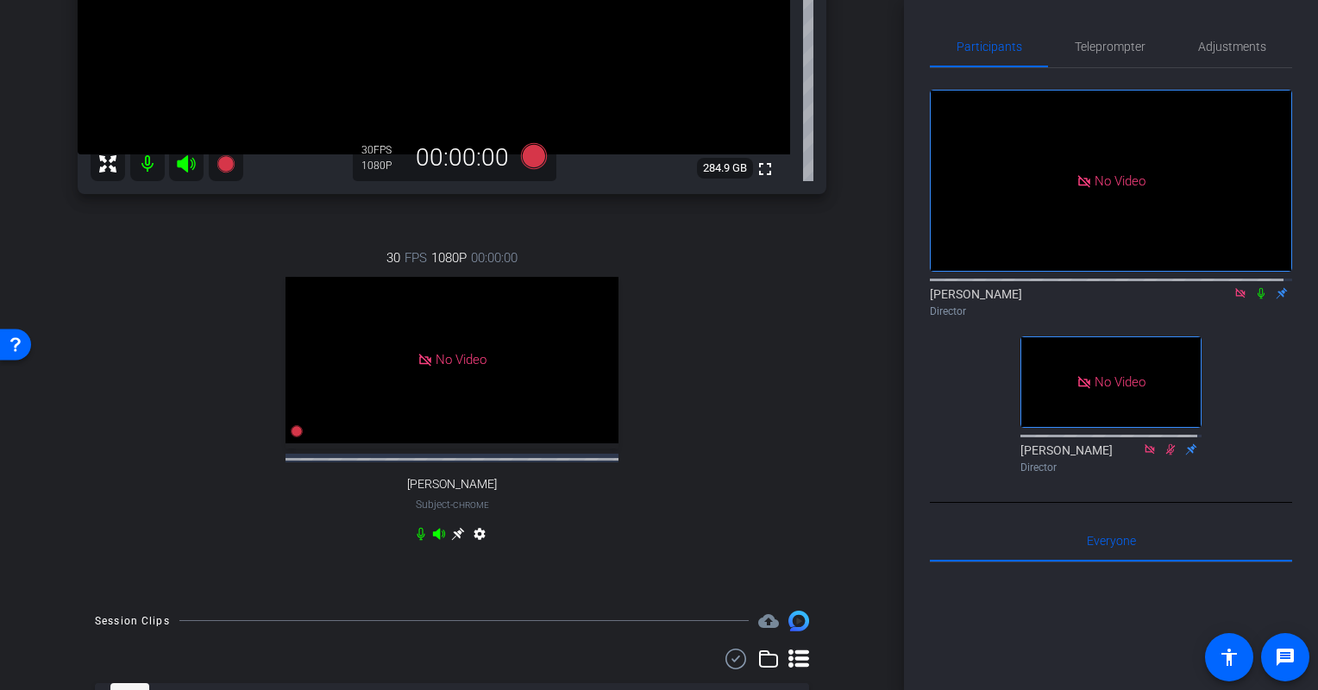
scroll to position [507, 0]
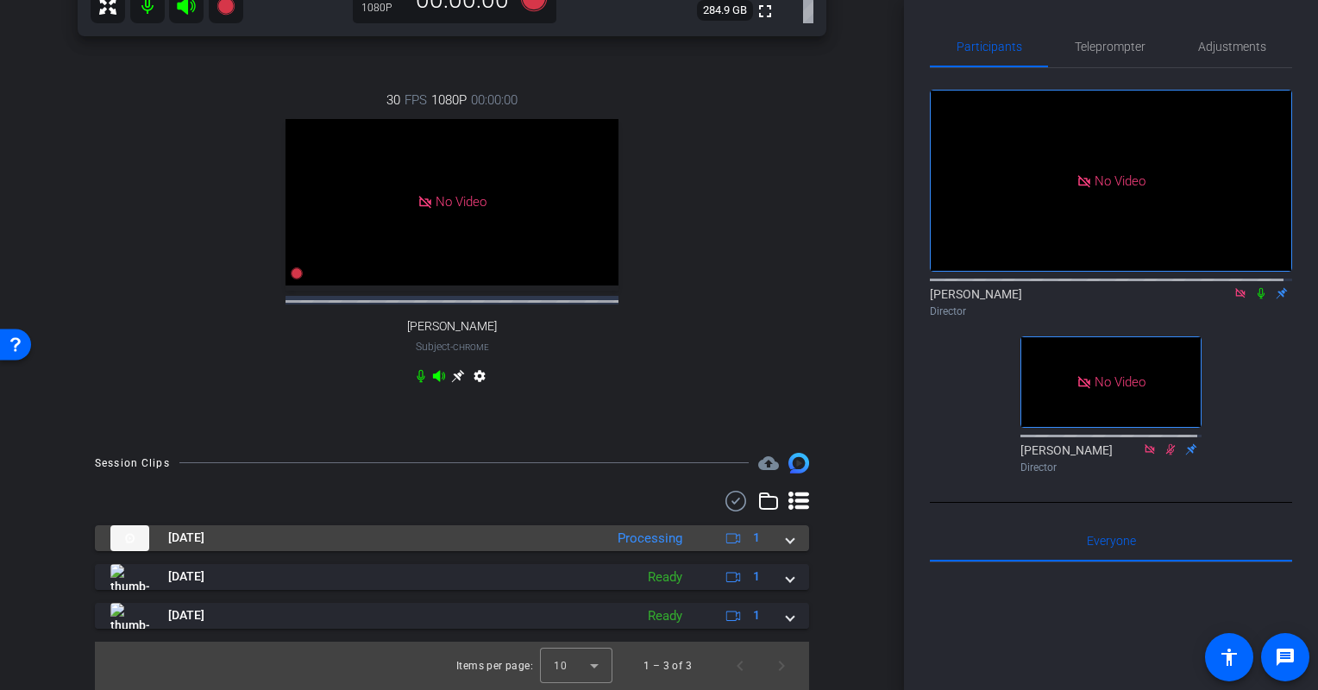
click at [787, 543] on span at bounding box center [790, 538] width 7 height 18
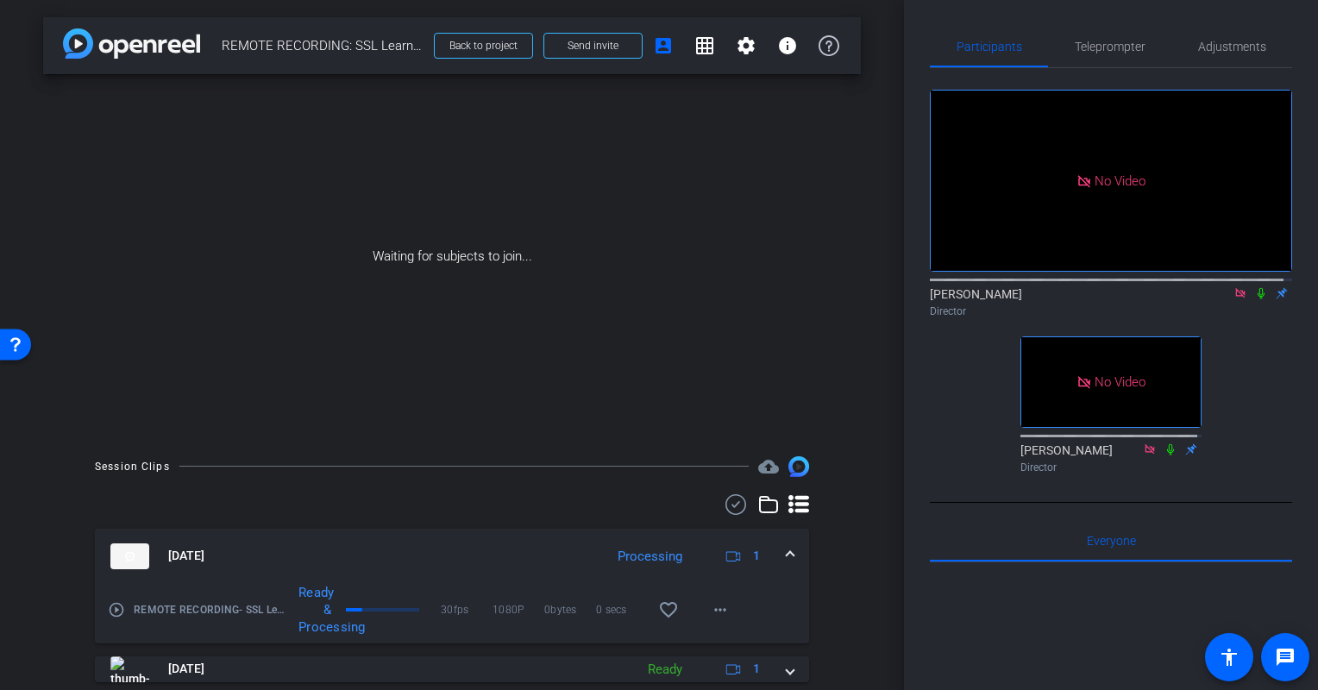
scroll to position [91, 0]
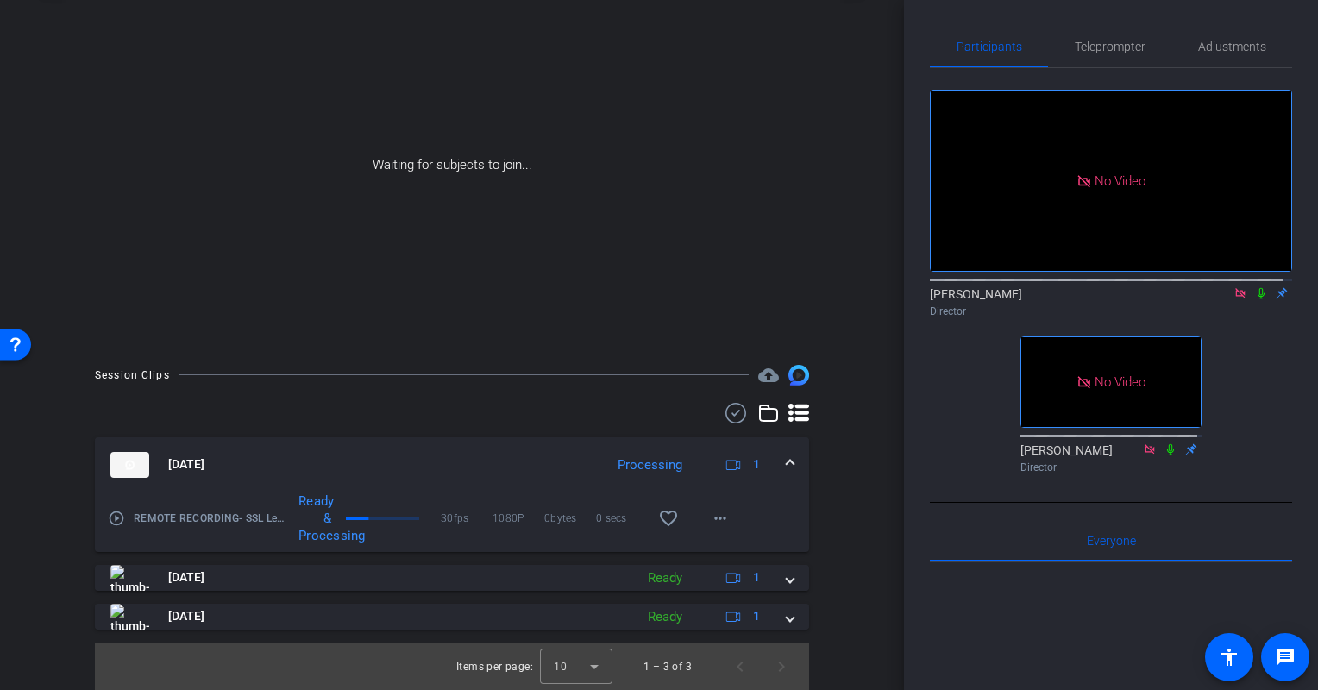
click at [1167, 455] on icon at bounding box center [1170, 448] width 7 height 11
click at [1164, 455] on icon at bounding box center [1171, 449] width 14 height 12
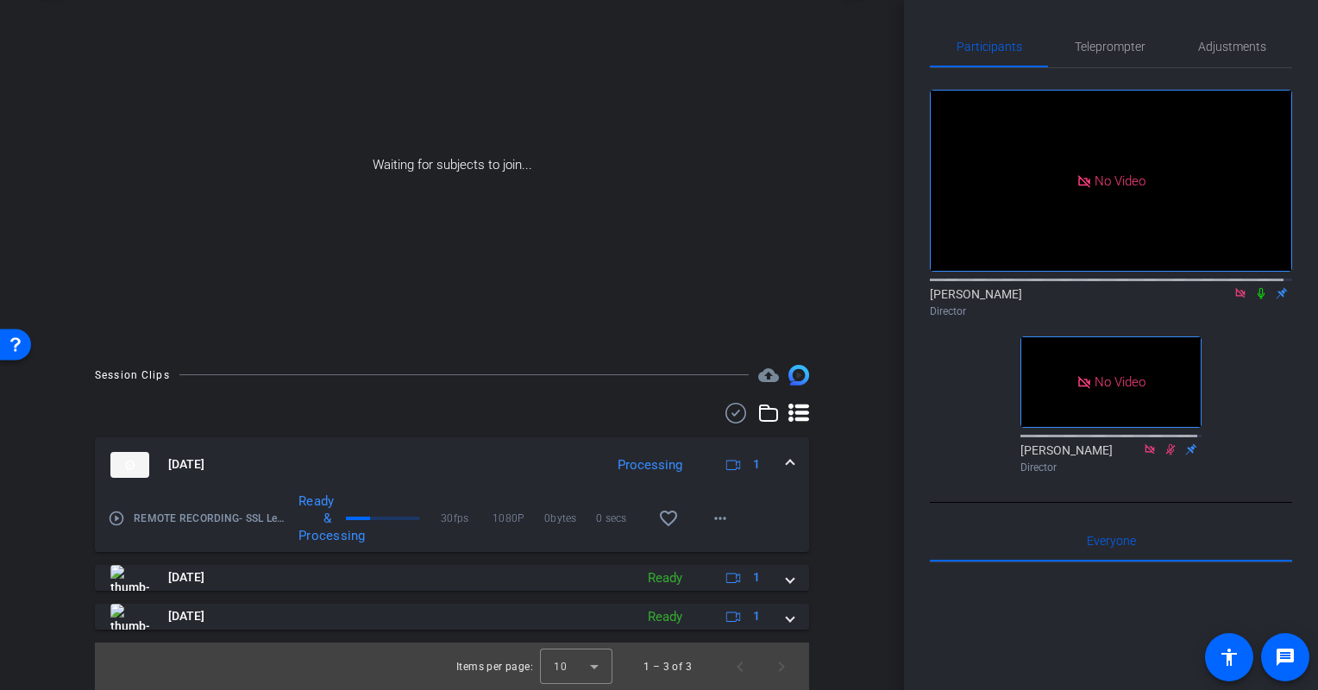
click at [1164, 455] on icon at bounding box center [1171, 449] width 14 height 12
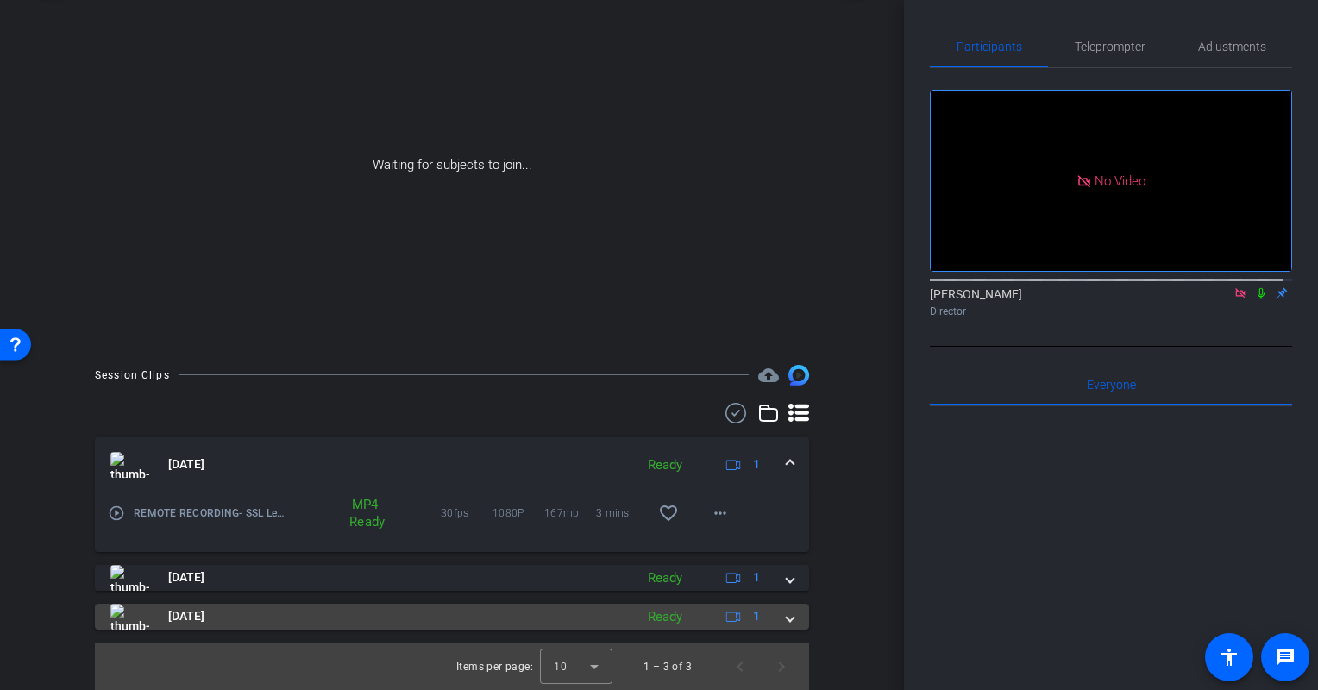
click at [787, 614] on mat-expansion-panel-header "[DATE] Ready 1" at bounding box center [452, 617] width 714 height 26
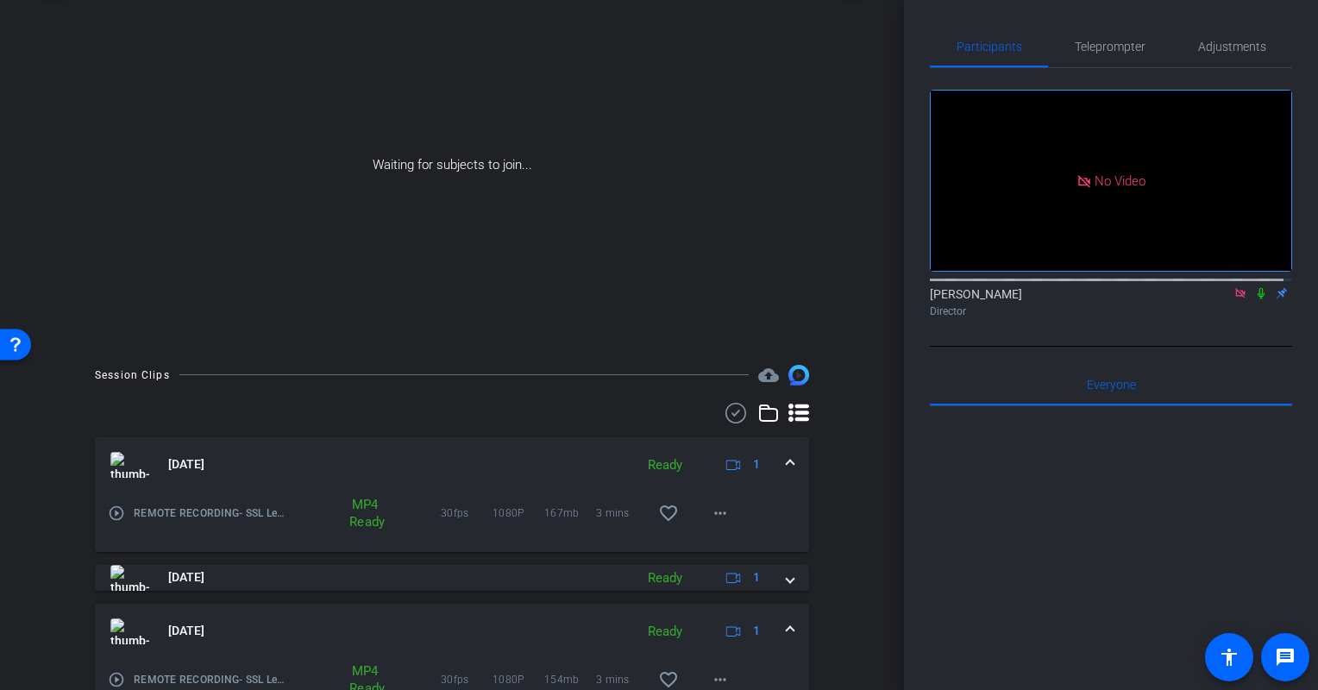
scroll to position [180, 0]
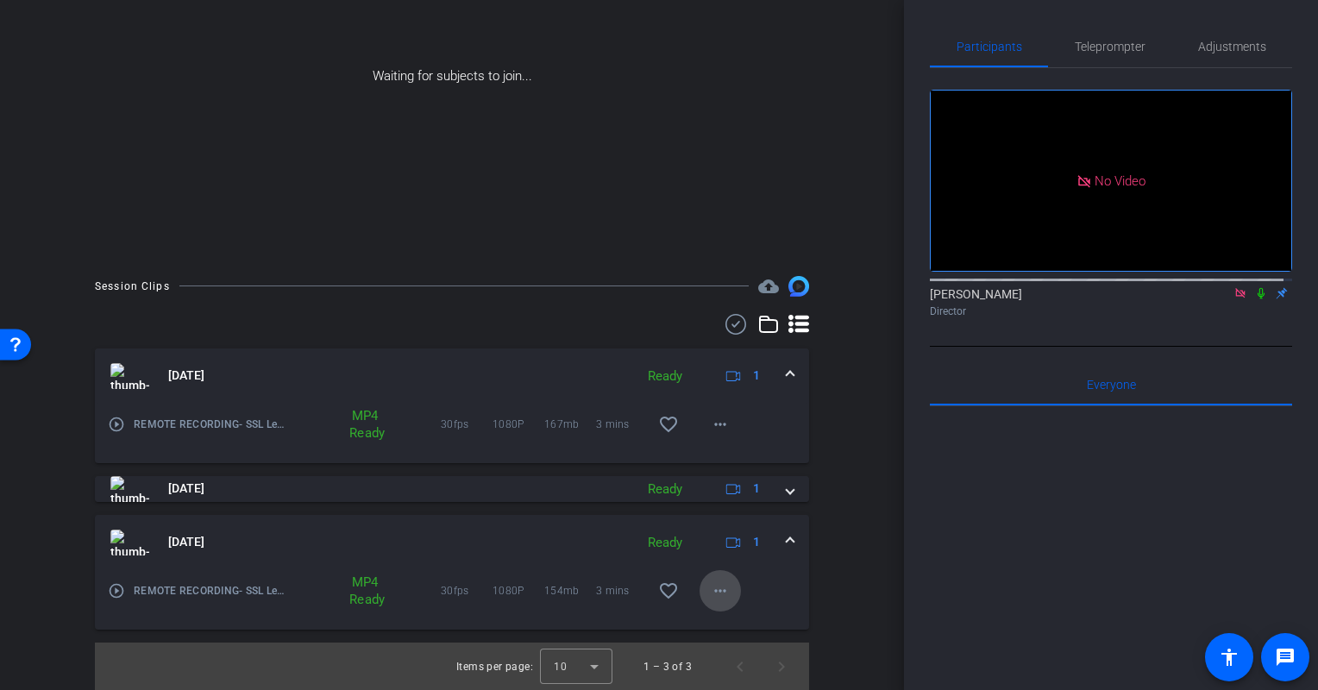
click at [713, 588] on mat-icon "more_horiz" at bounding box center [720, 591] width 21 height 21
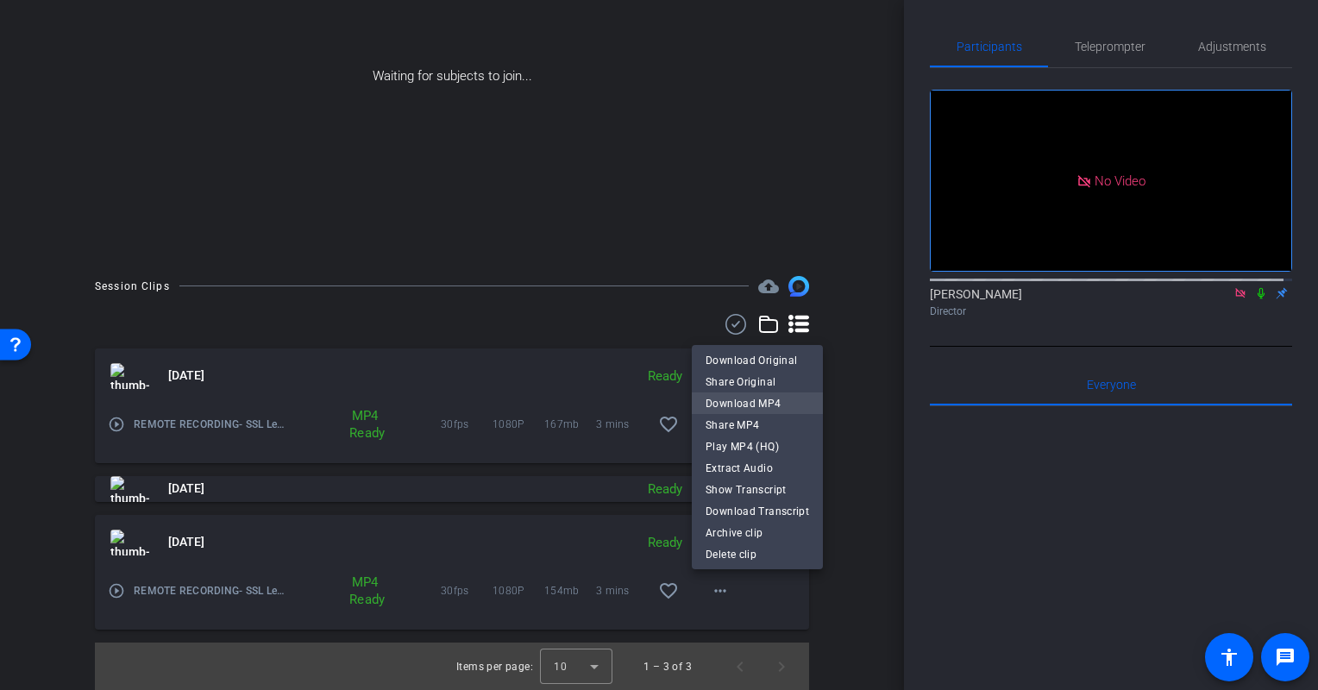
click at [747, 400] on span "Download MP4" at bounding box center [758, 403] width 104 height 21
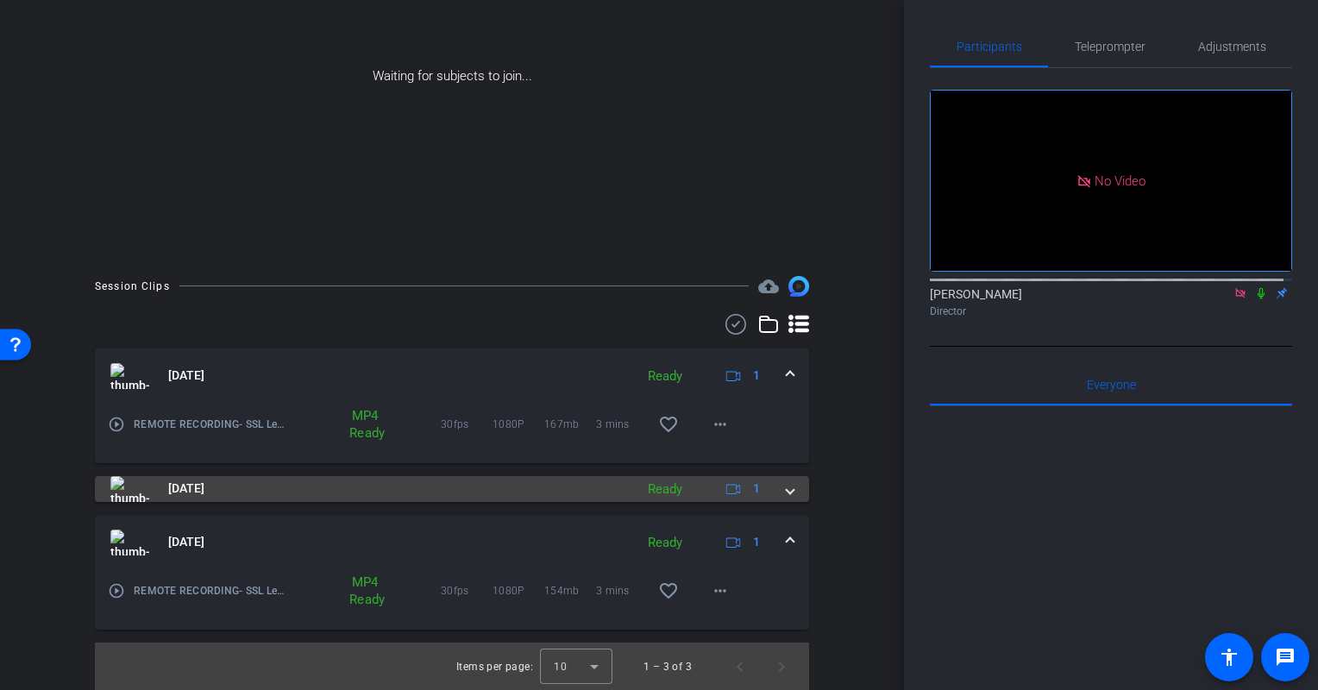
click at [787, 483] on span at bounding box center [790, 489] width 7 height 18
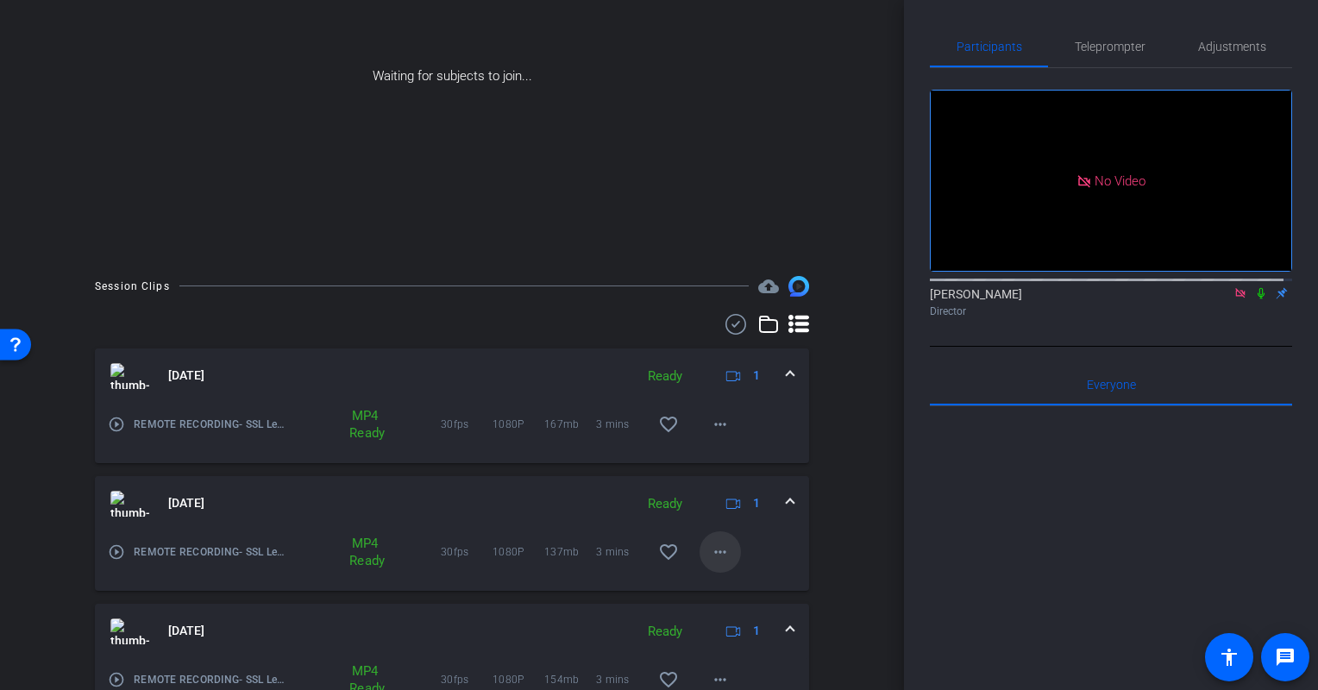
click at [714, 537] on span at bounding box center [720, 551] width 41 height 41
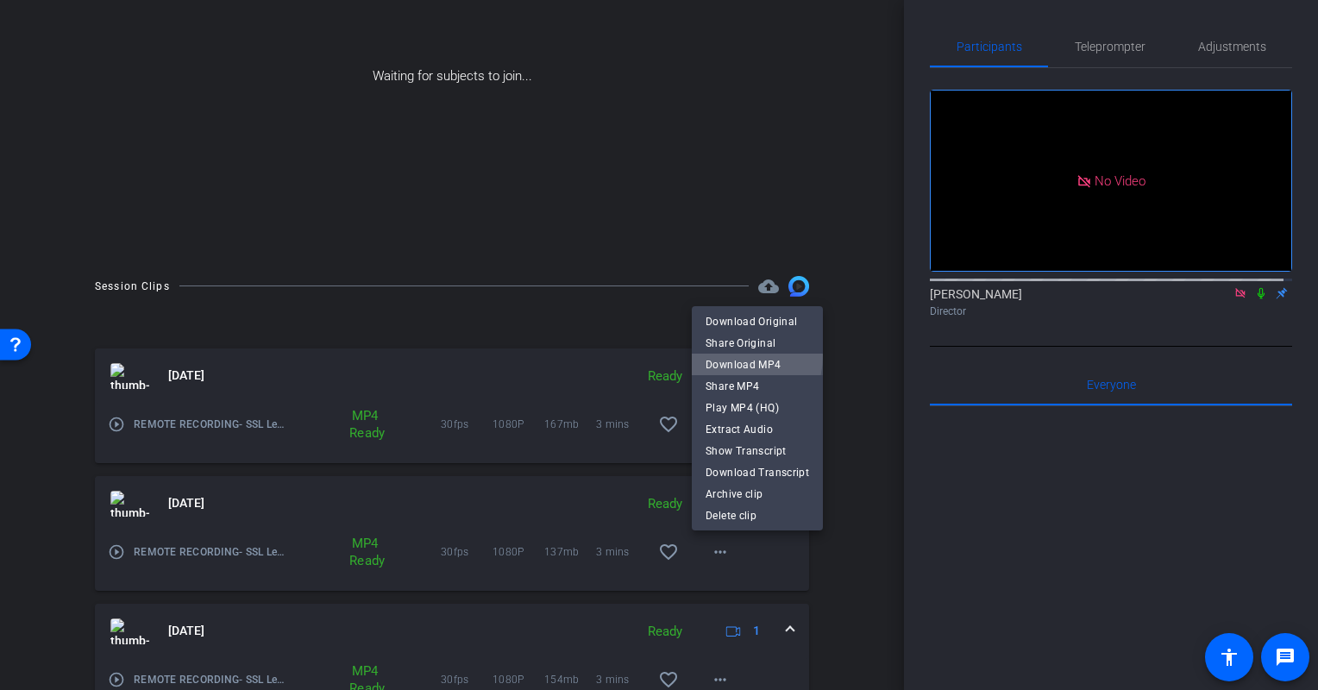
click at [728, 355] on span "Download MP4" at bounding box center [758, 365] width 104 height 21
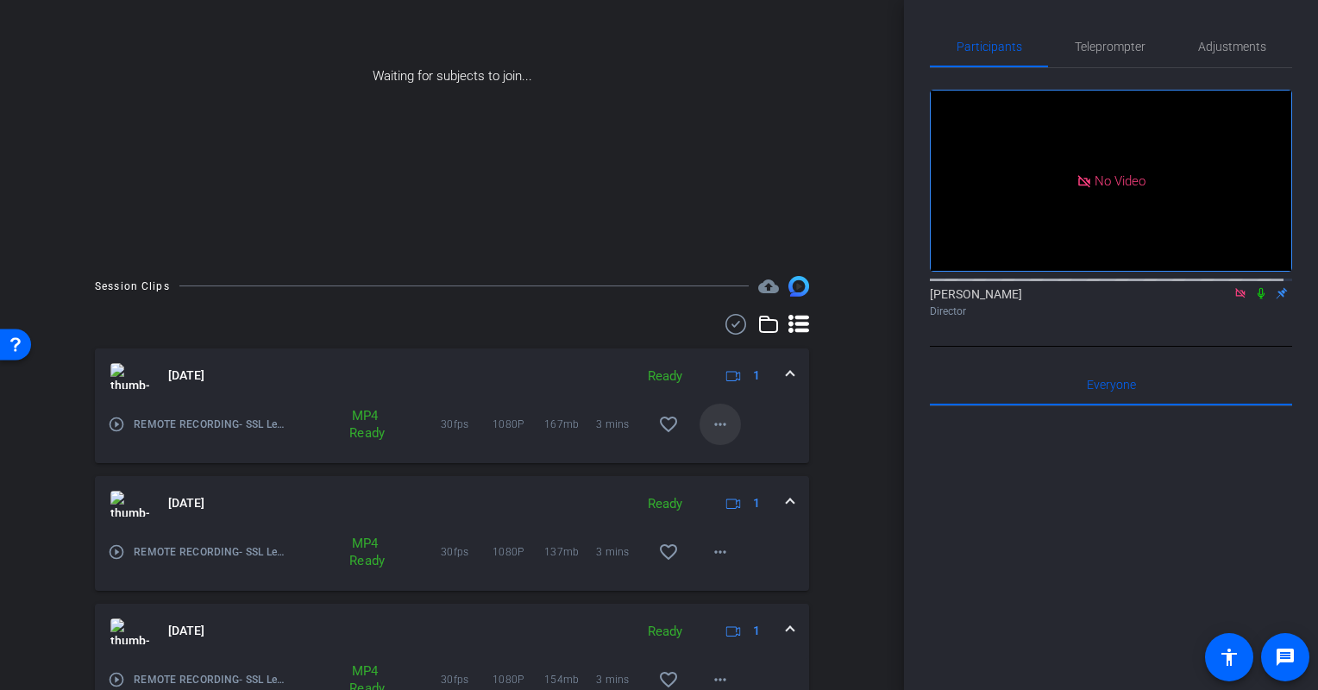
click at [710, 418] on mat-icon "more_horiz" at bounding box center [720, 424] width 21 height 21
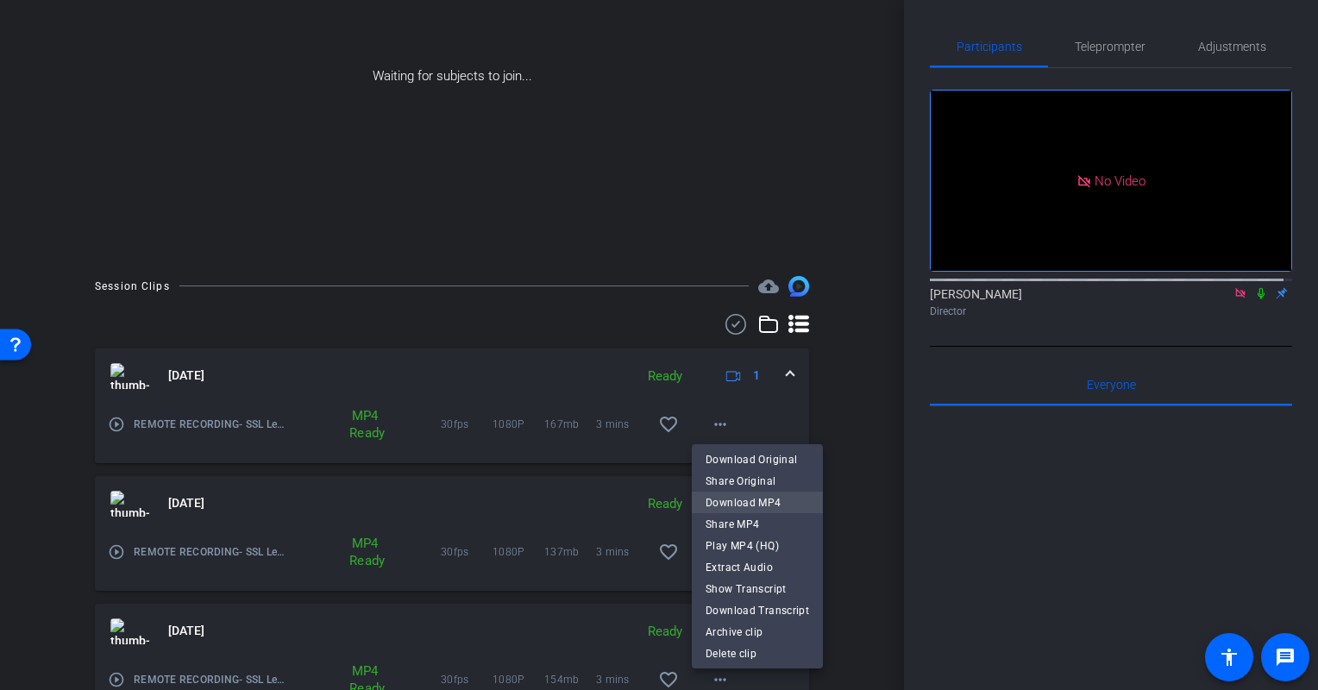
click at [720, 498] on span "Download MP4" at bounding box center [758, 503] width 104 height 21
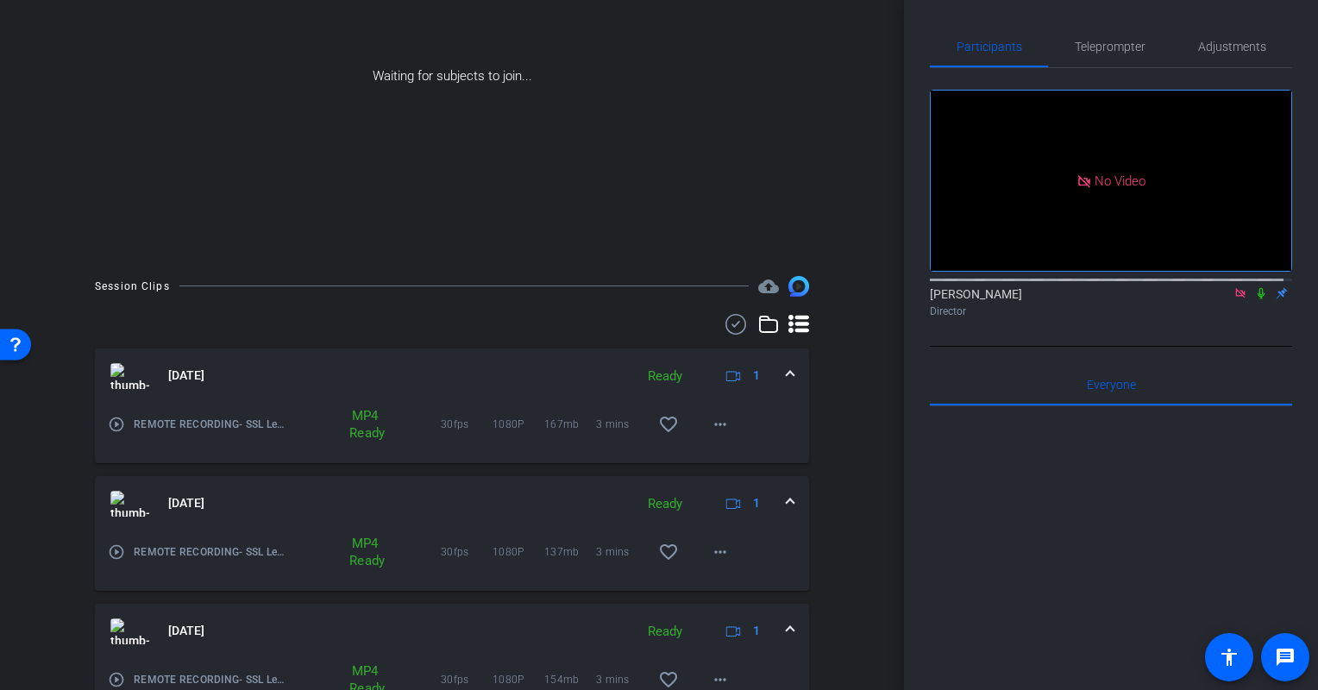
click at [796, 151] on div "Waiting for subjects to join..." at bounding box center [452, 76] width 818 height 365
